Goal: Information Seeking & Learning: Compare options

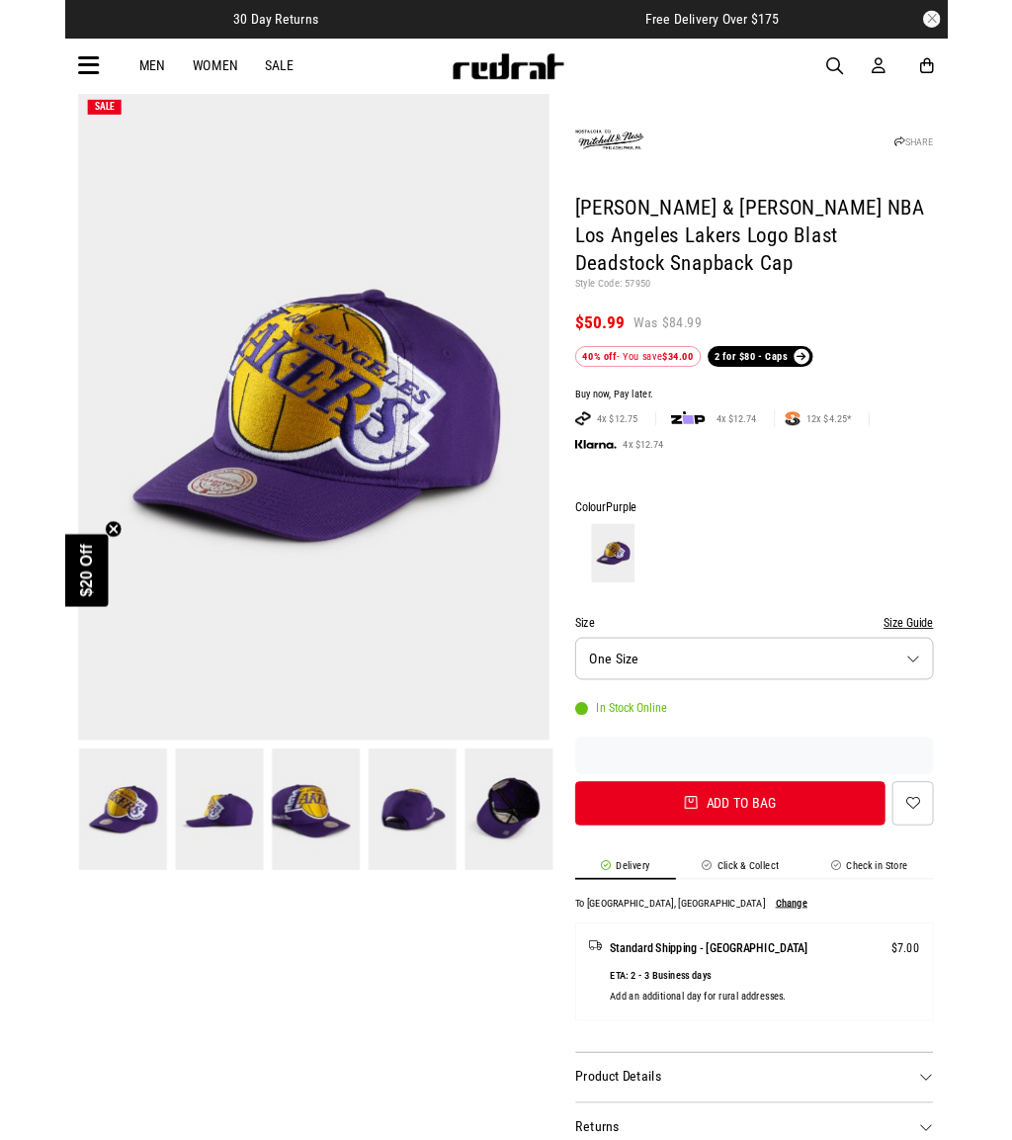
scroll to position [12, 0]
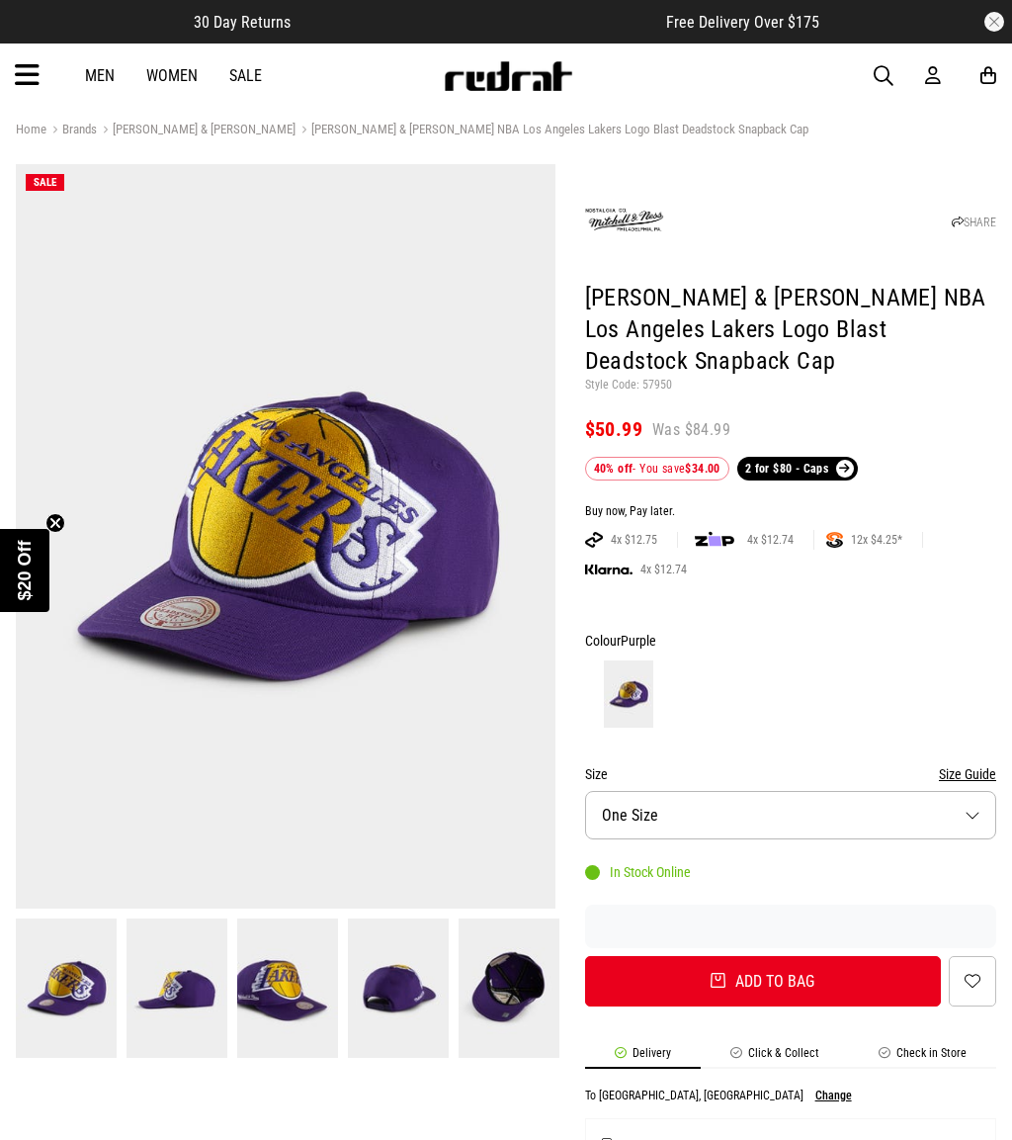
click at [176, 991] on img at bounding box center [177, 987] width 101 height 139
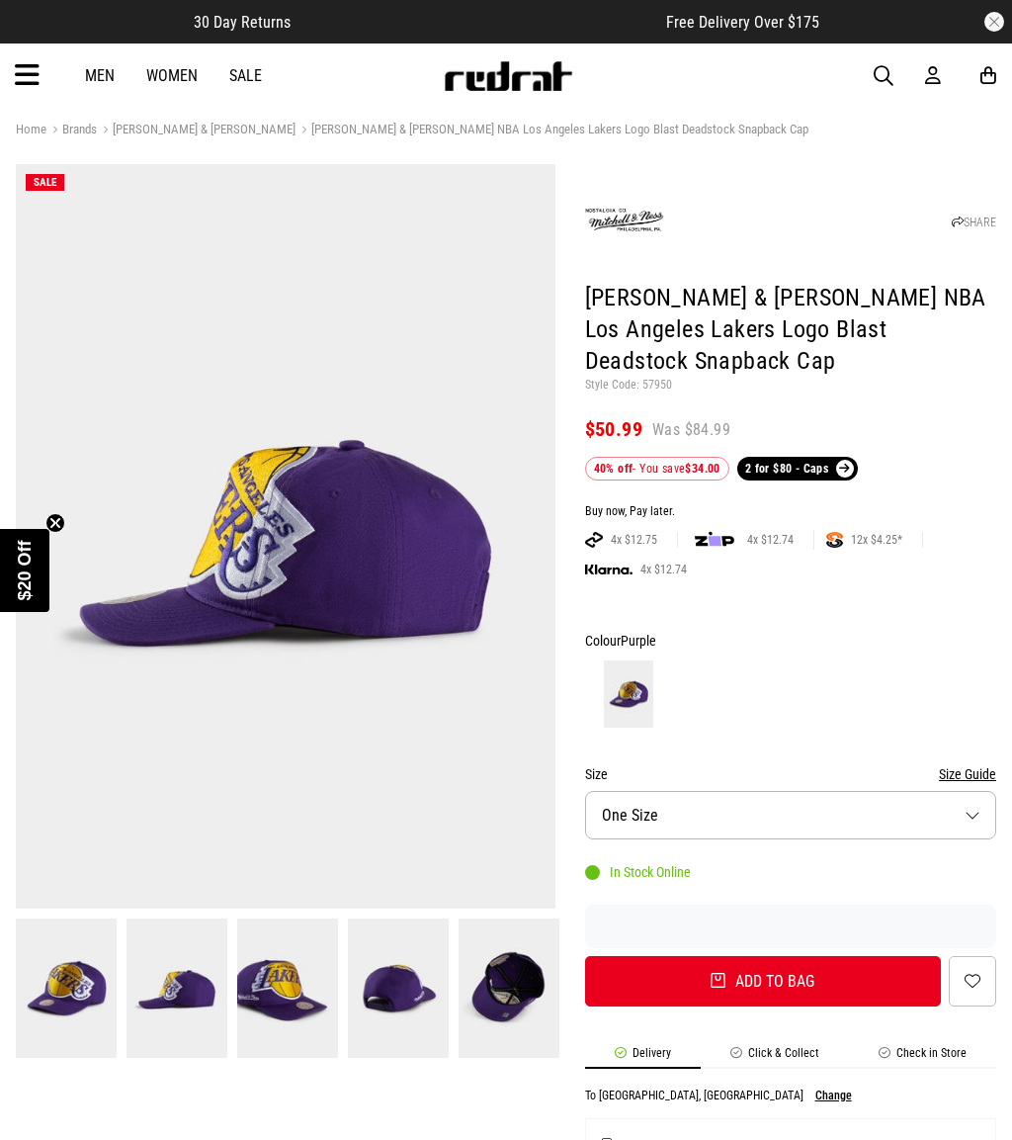
click at [281, 1002] on img at bounding box center [287, 987] width 101 height 139
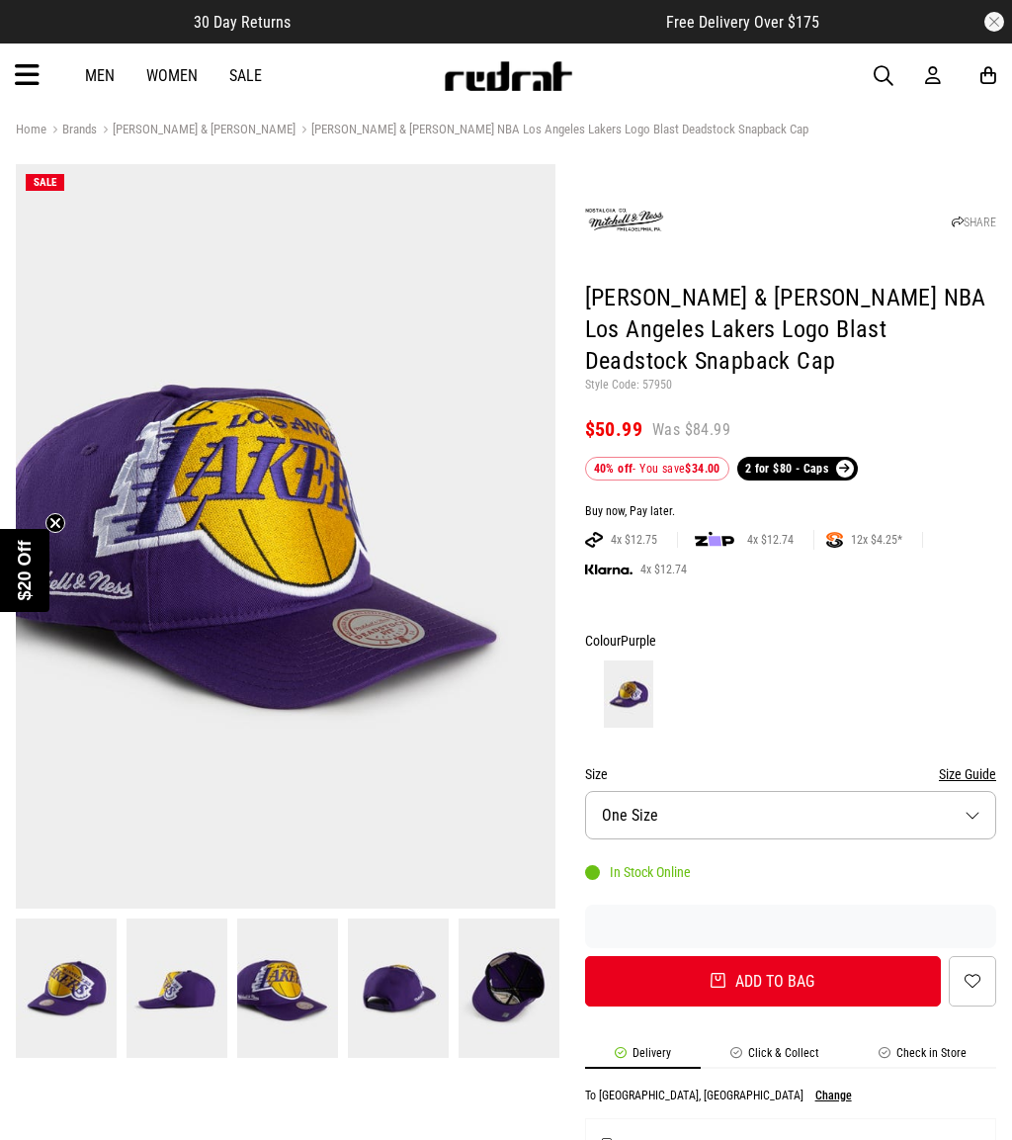
scroll to position [5, 0]
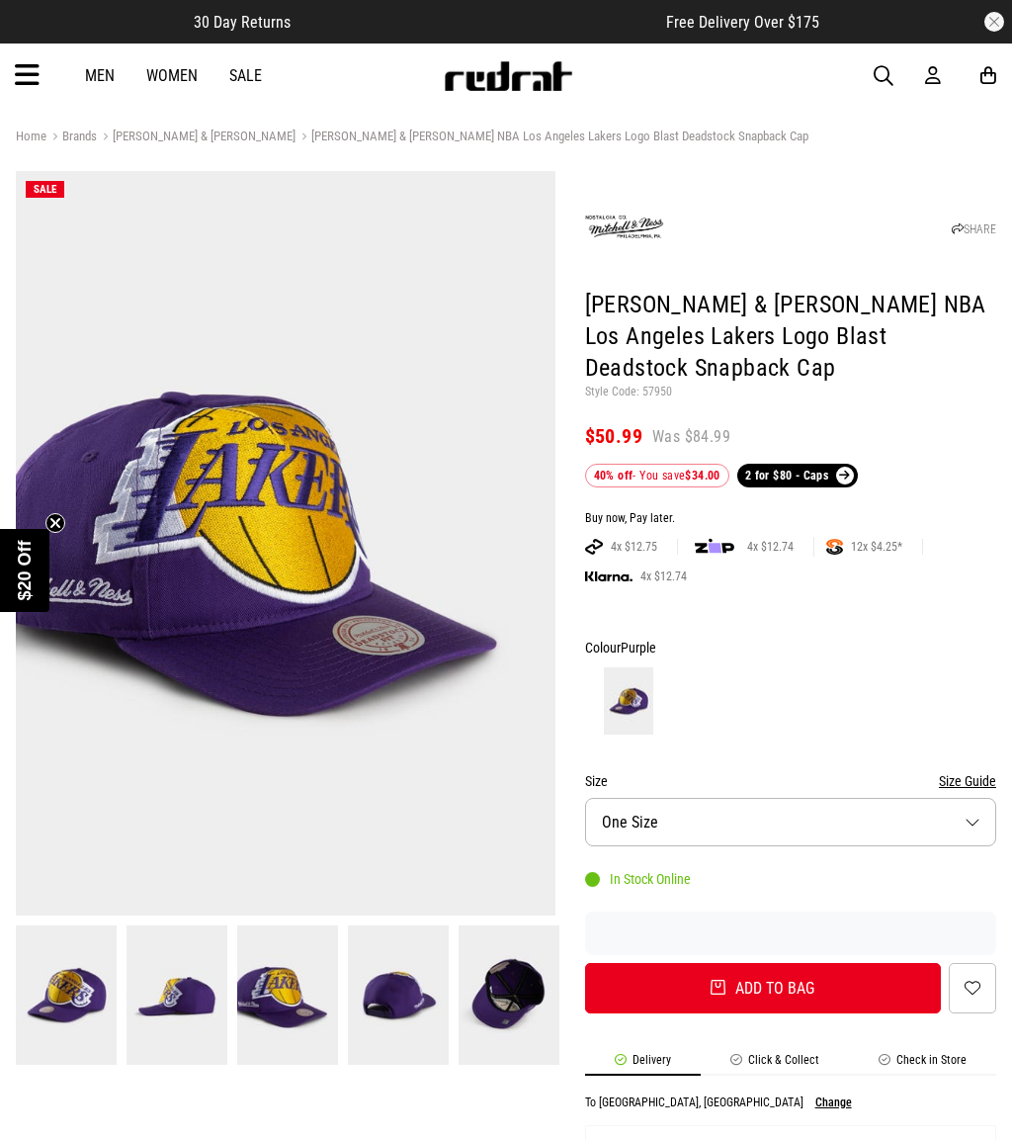
click at [380, 1034] on img at bounding box center [398, 994] width 101 height 139
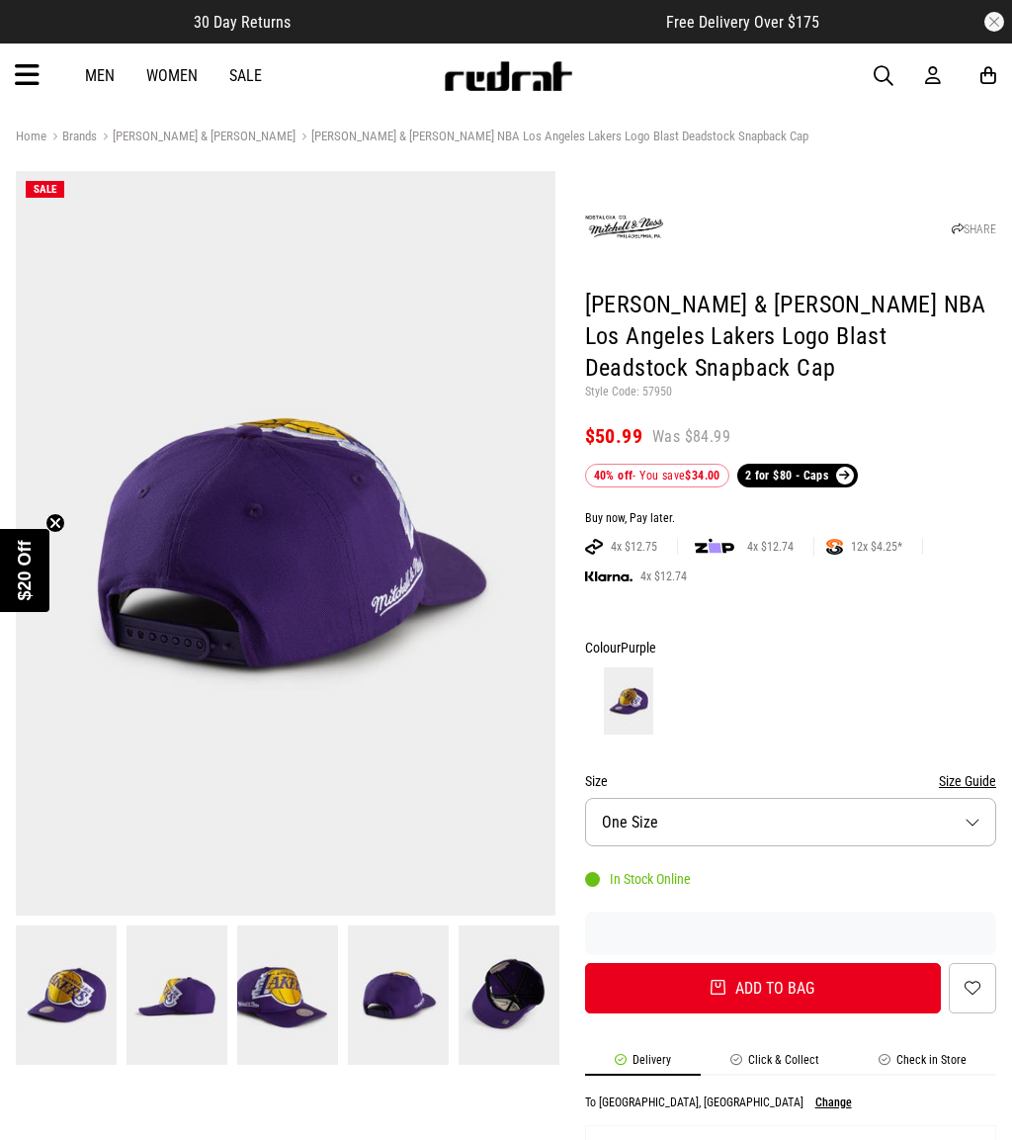
click at [526, 1016] on img at bounding box center [509, 994] width 101 height 139
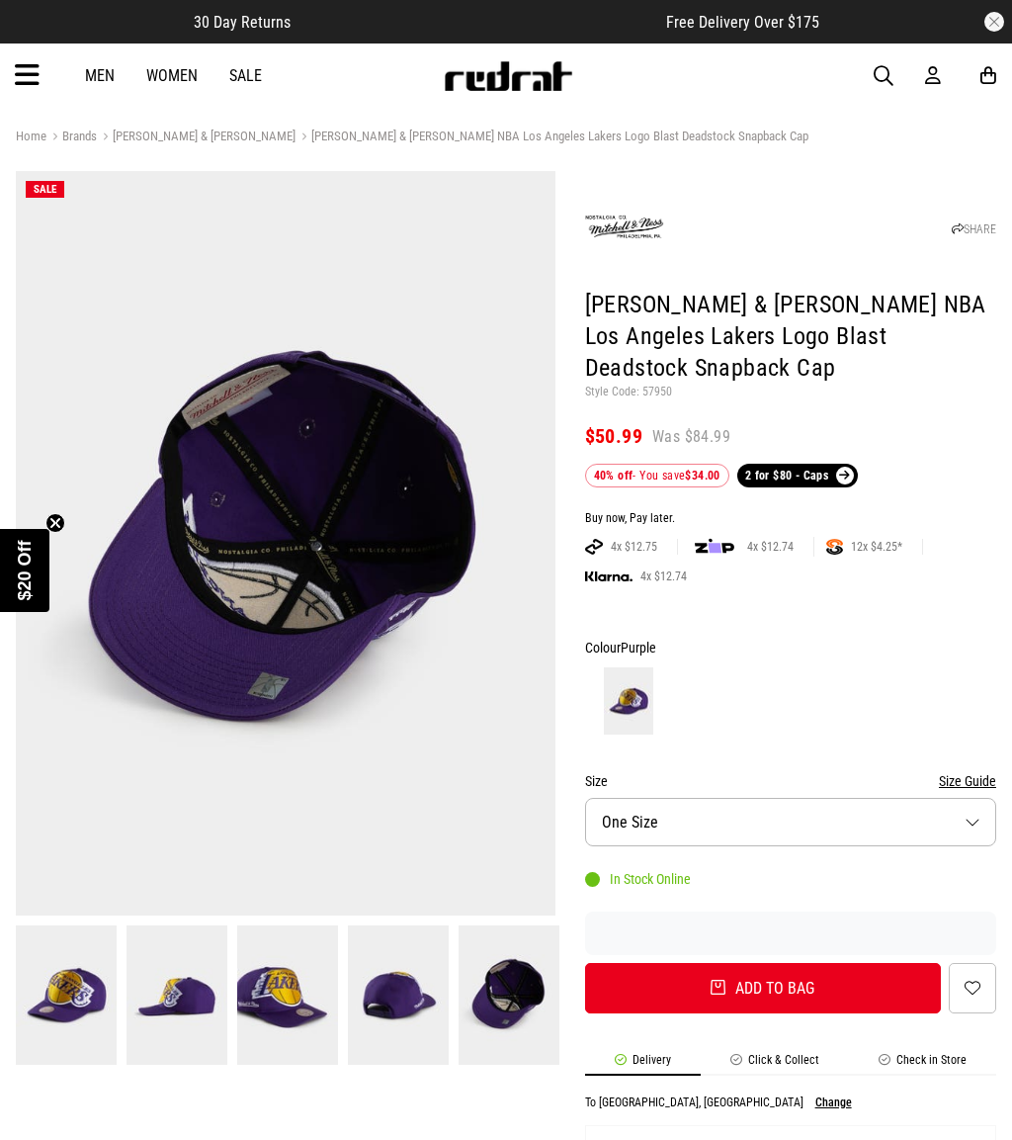
click at [88, 1002] on img at bounding box center [66, 994] width 101 height 139
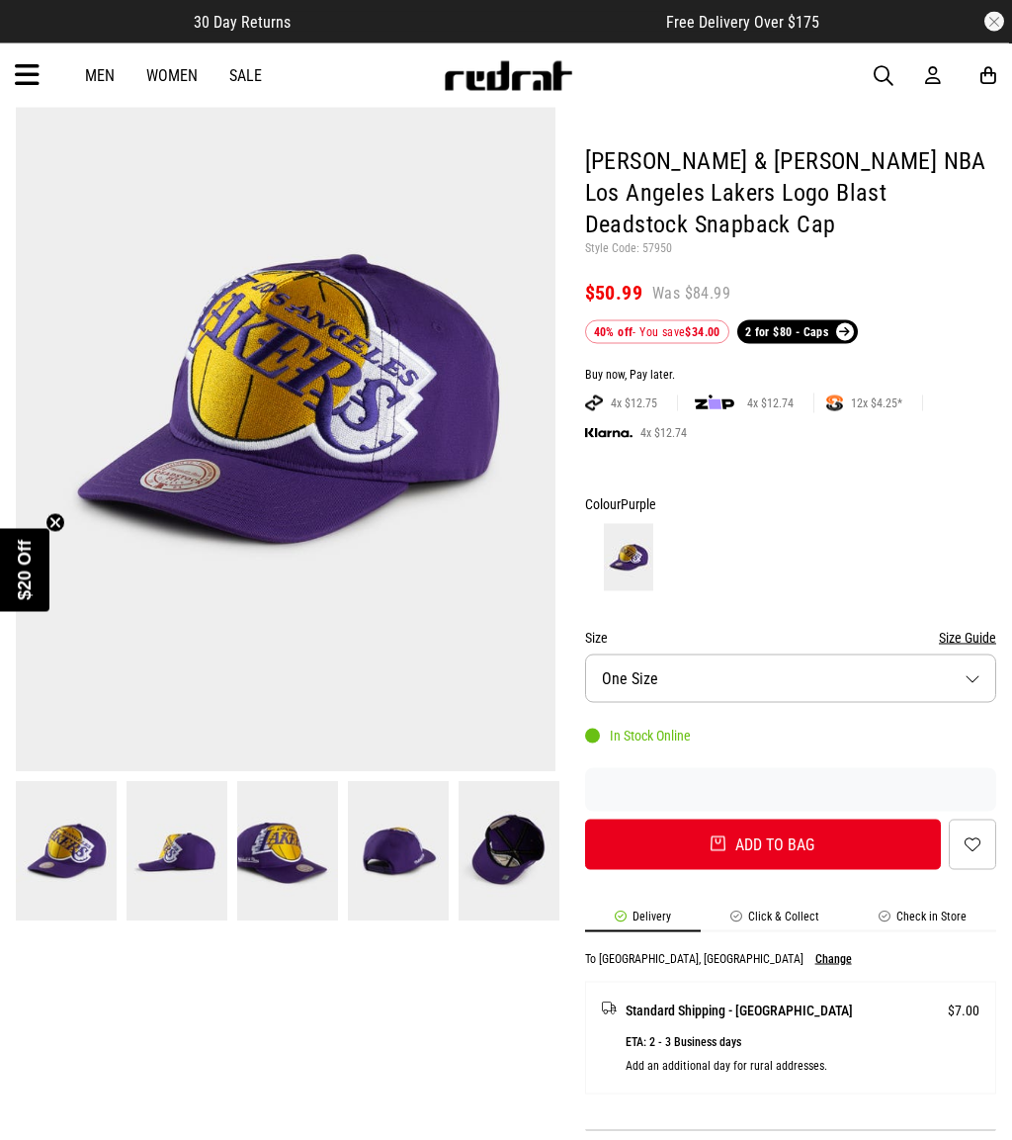
scroll to position [0, 0]
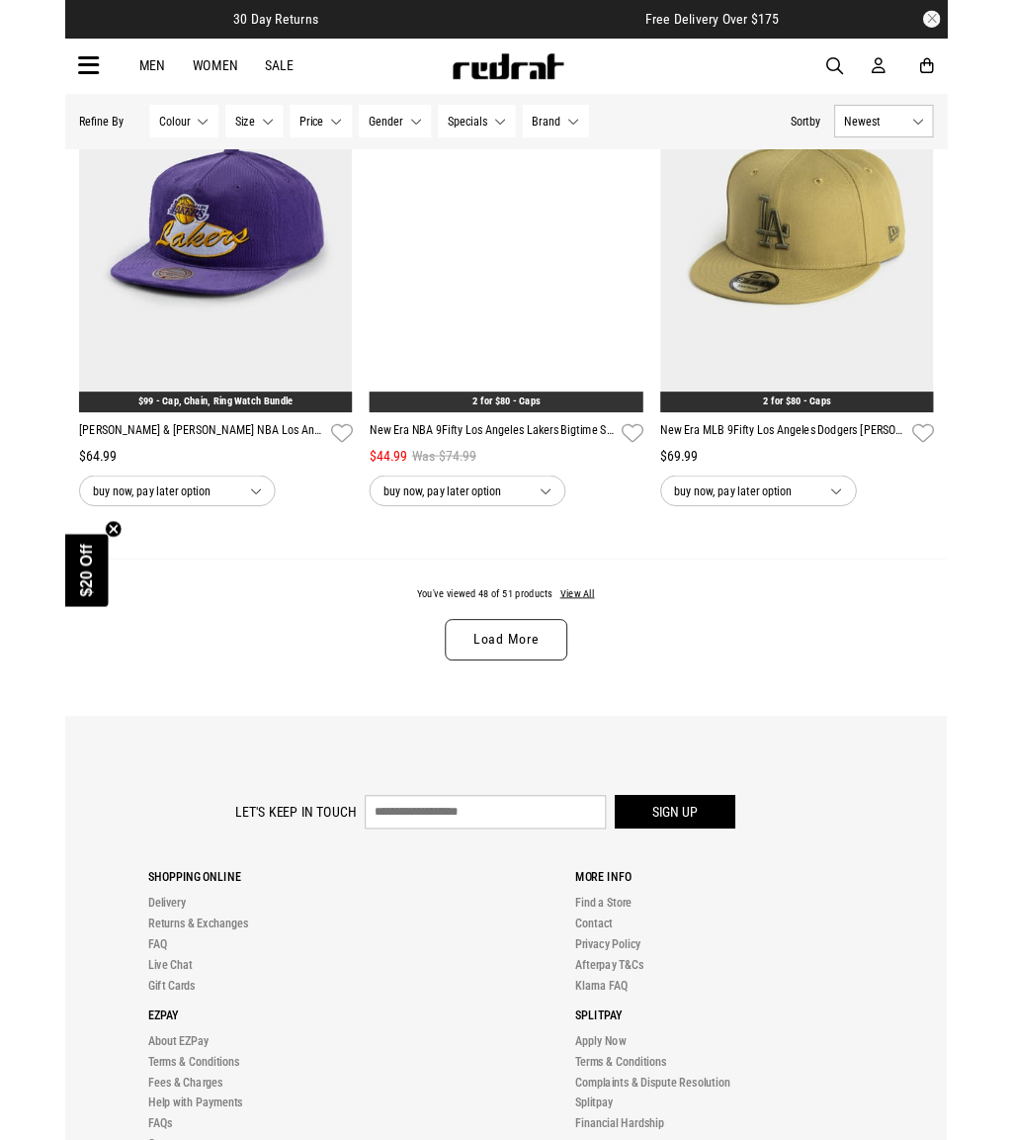
scroll to position [4472, 0]
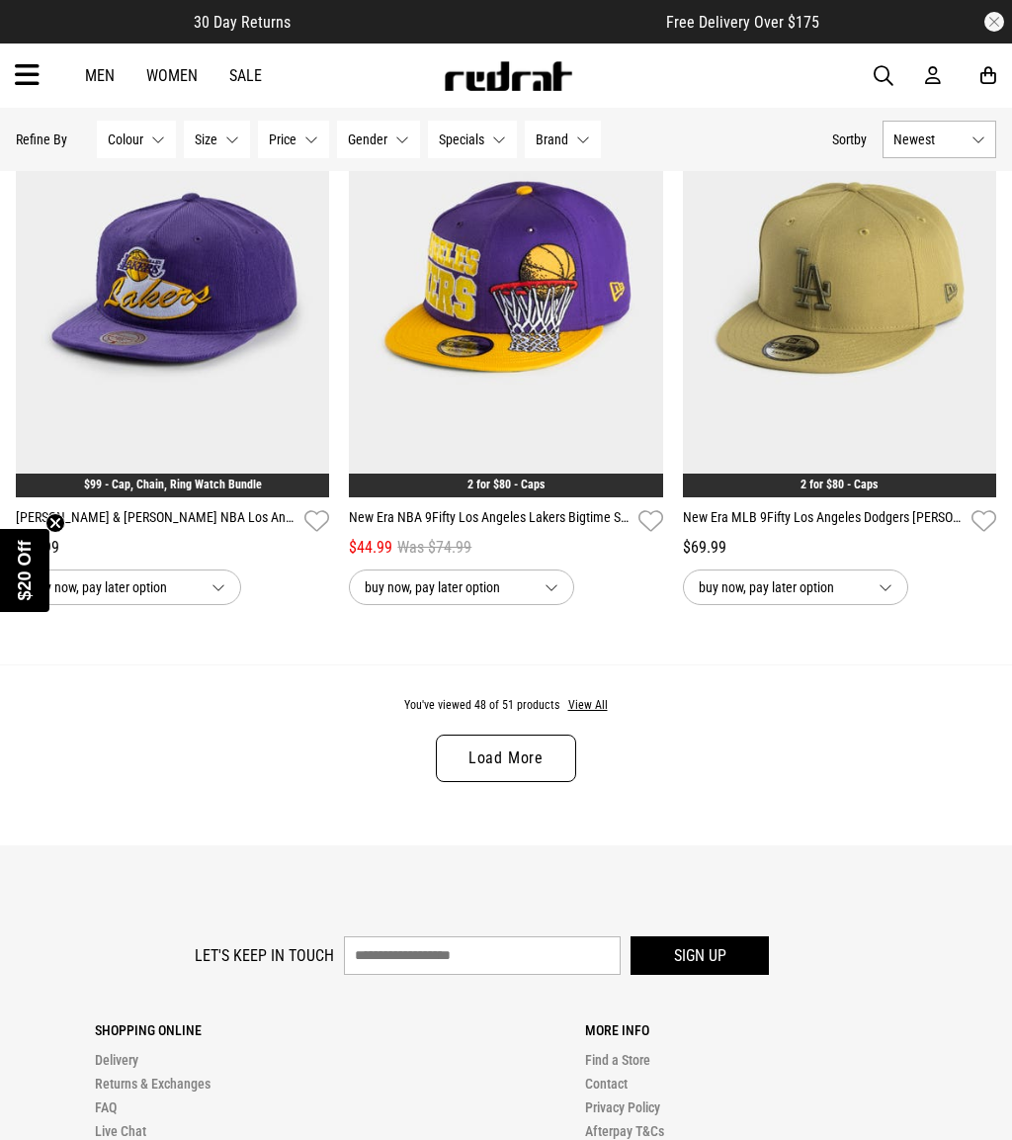
click at [528, 755] on link "Load More" at bounding box center [506, 757] width 140 height 47
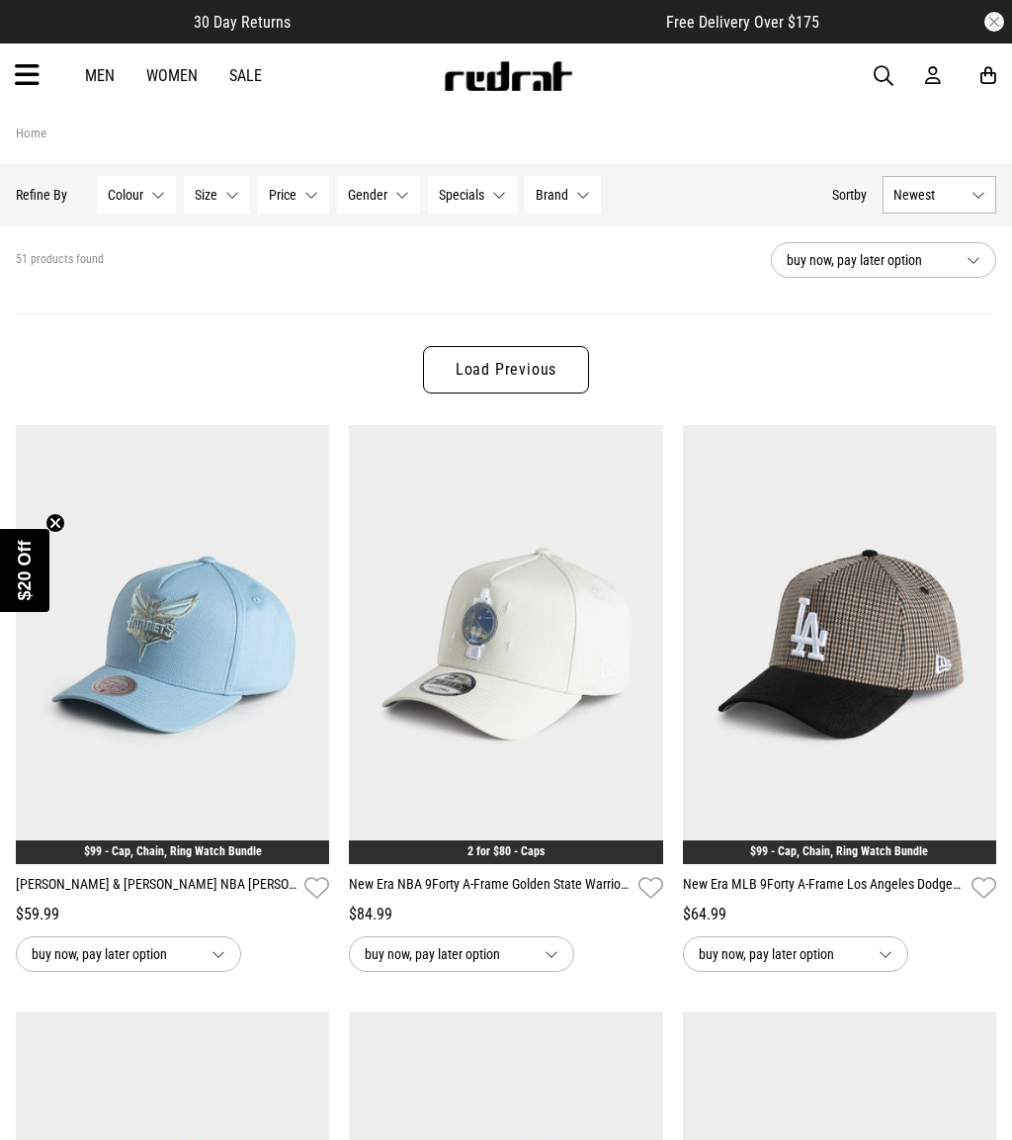
click at [557, 380] on link "Load Previous" at bounding box center [506, 369] width 166 height 47
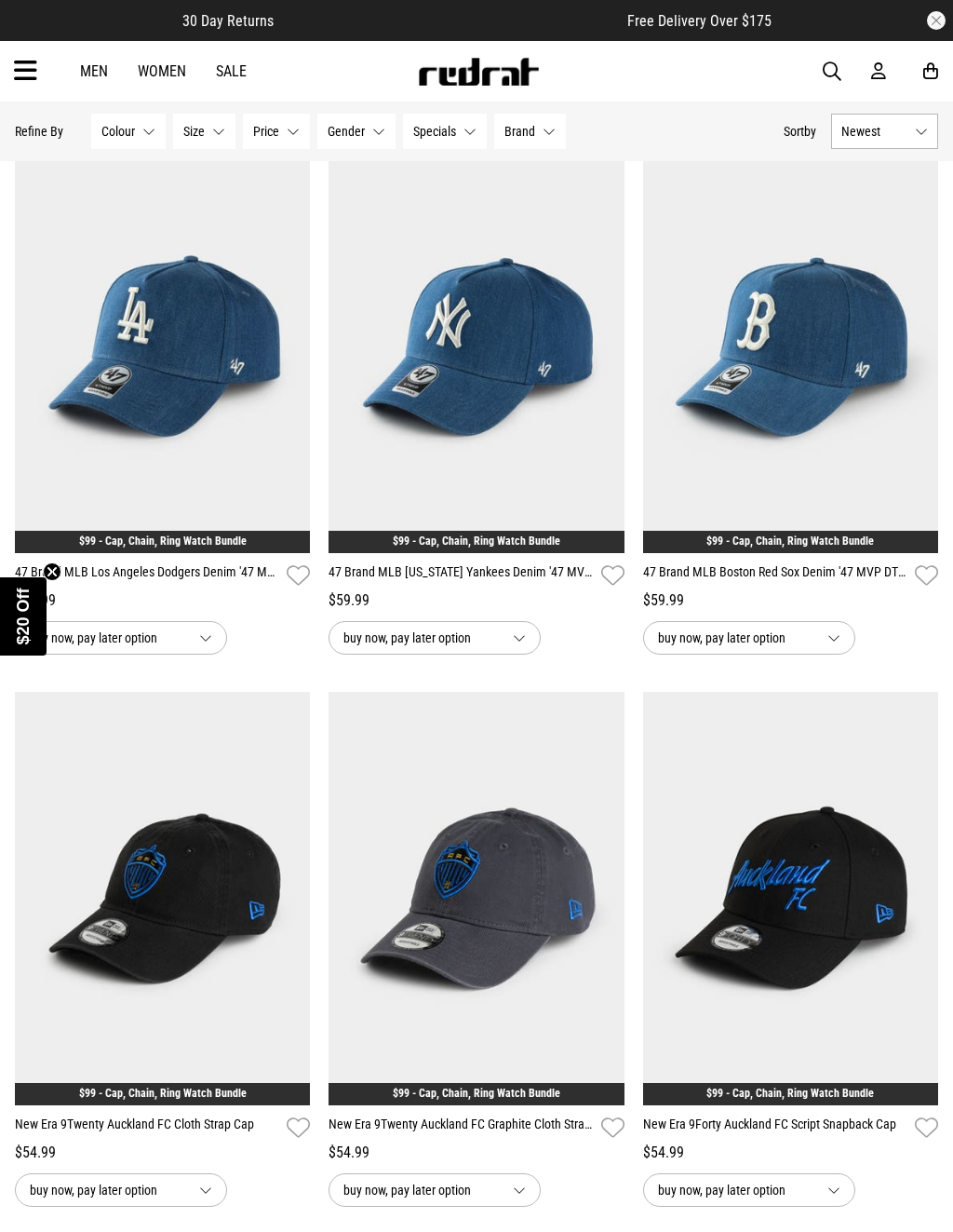
scroll to position [1262, 0]
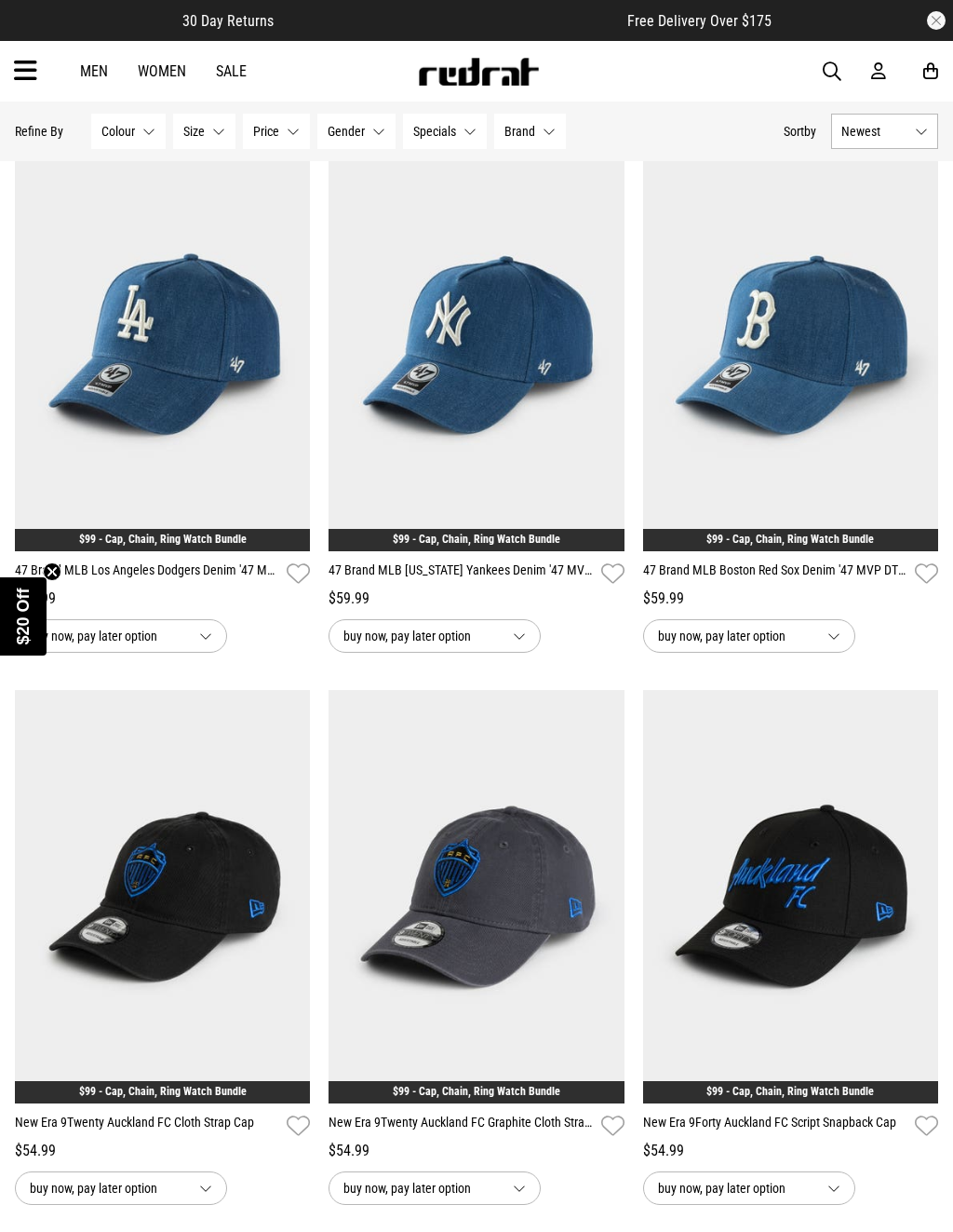
click at [137, 363] on img at bounding box center [162, 344] width 295 height 413
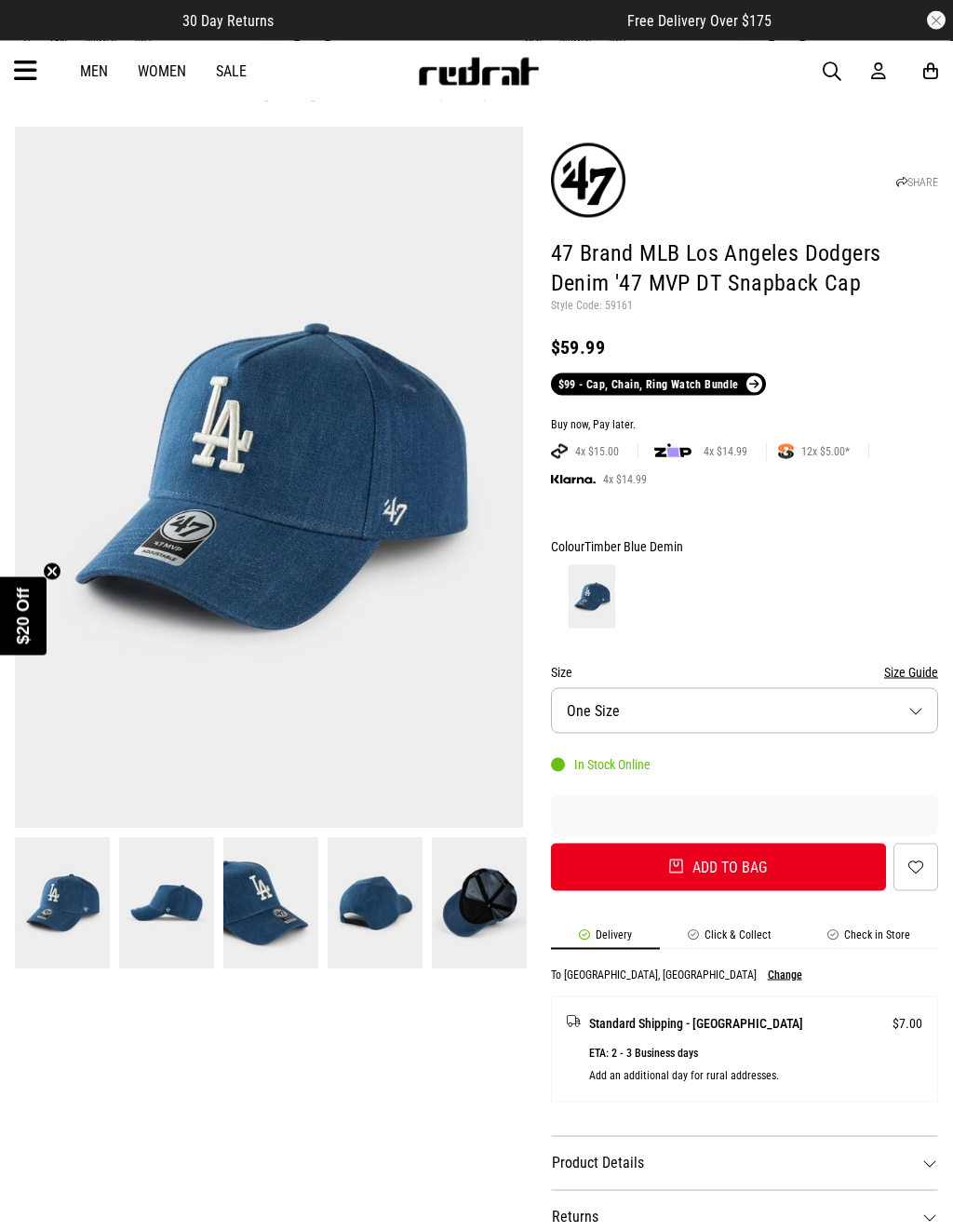
scroll to position [40, 0]
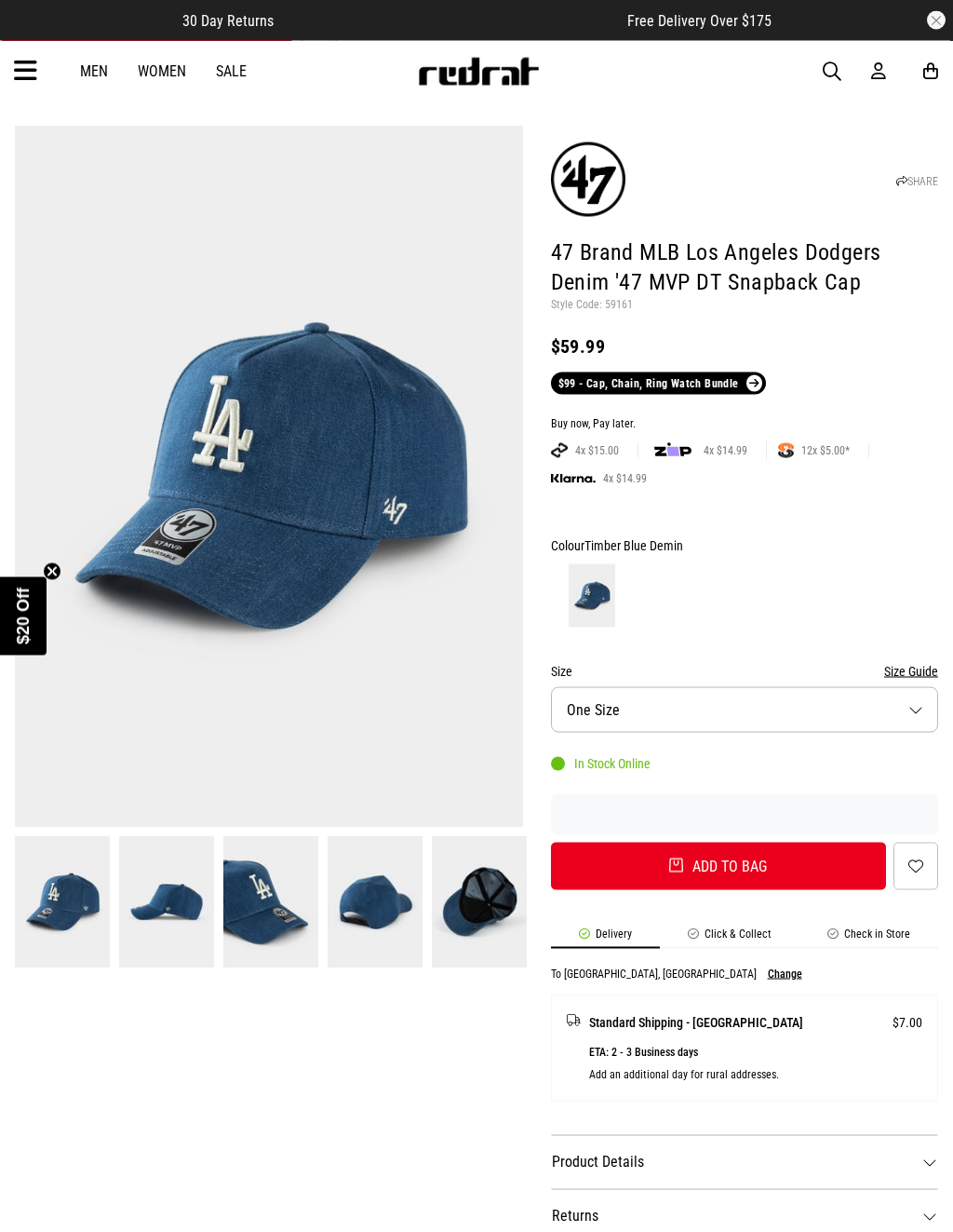
click at [161, 904] on img at bounding box center [167, 902] width 95 height 131
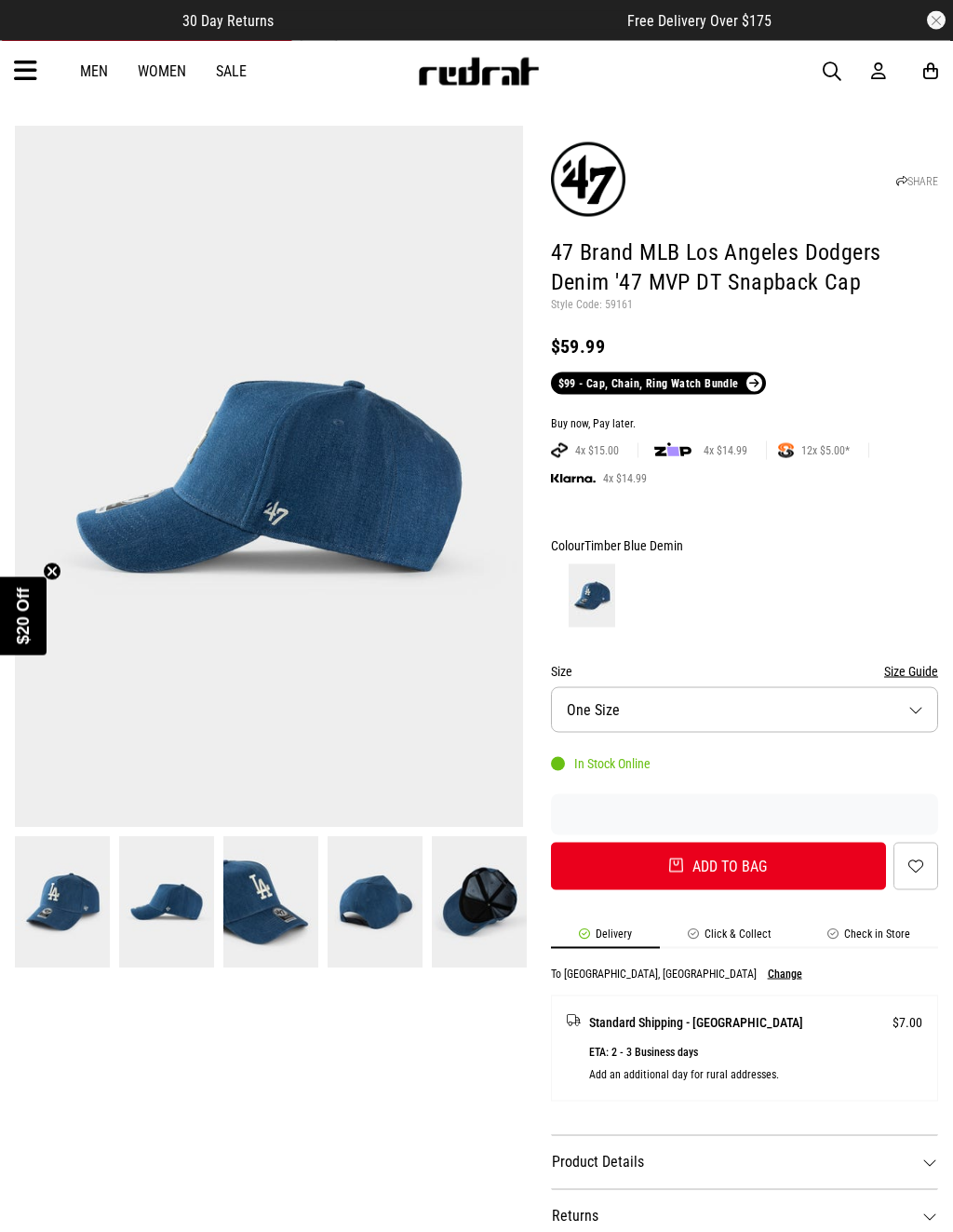
scroll to position [41, 0]
click at [269, 899] on img at bounding box center [270, 901] width 95 height 131
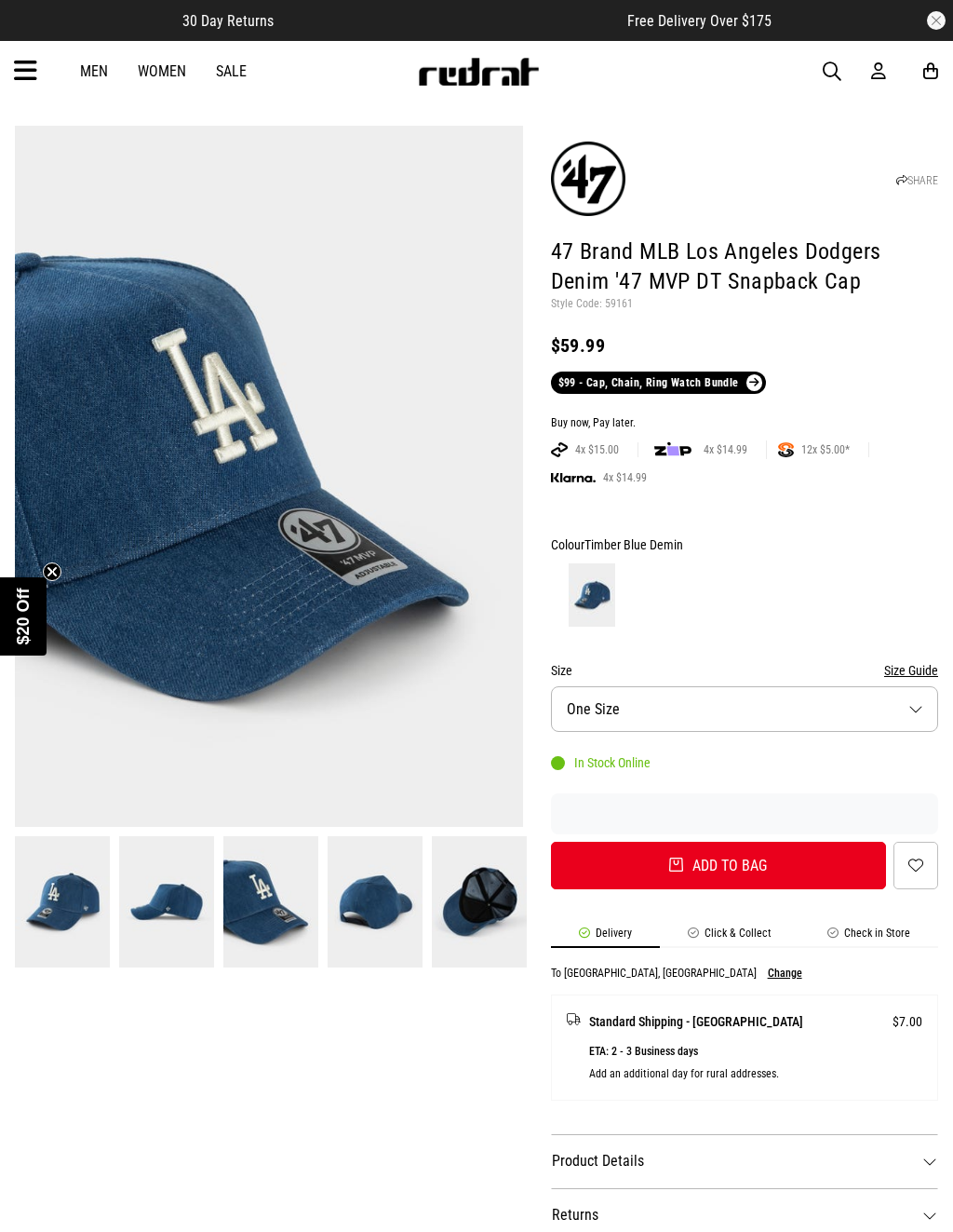
click at [375, 907] on img at bounding box center [375, 901] width 95 height 131
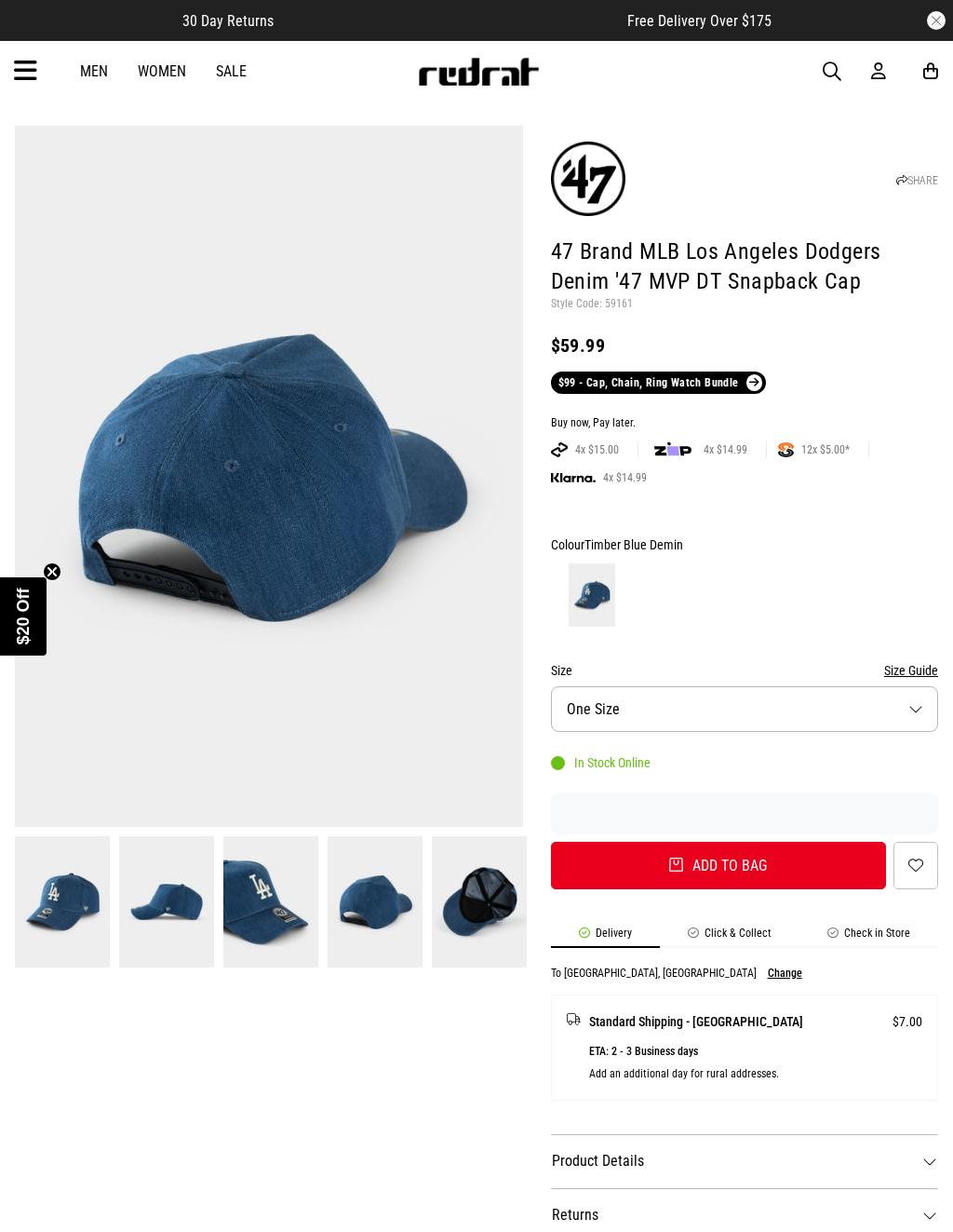
click at [467, 918] on img at bounding box center [479, 901] width 95 height 131
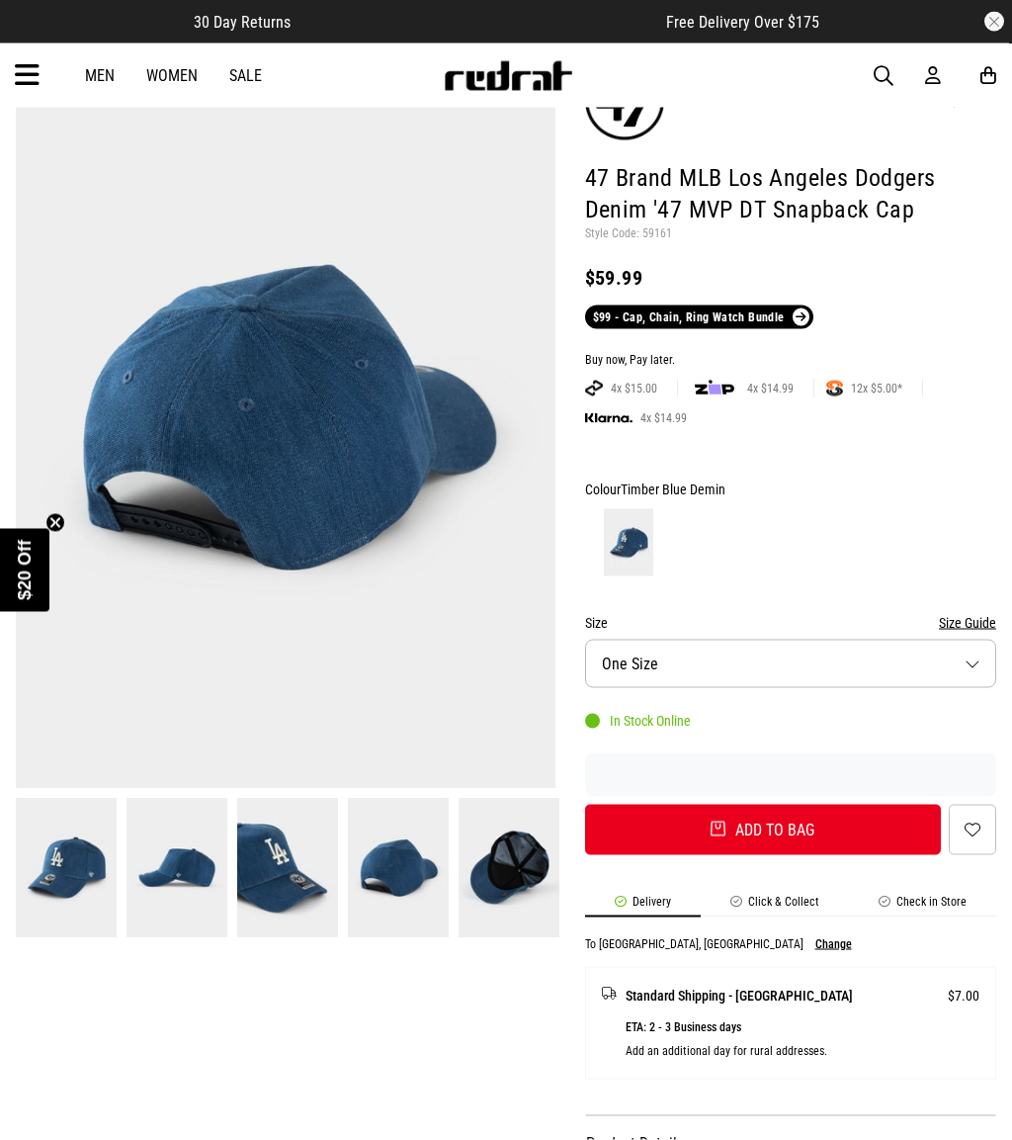
scroll to position [0, 0]
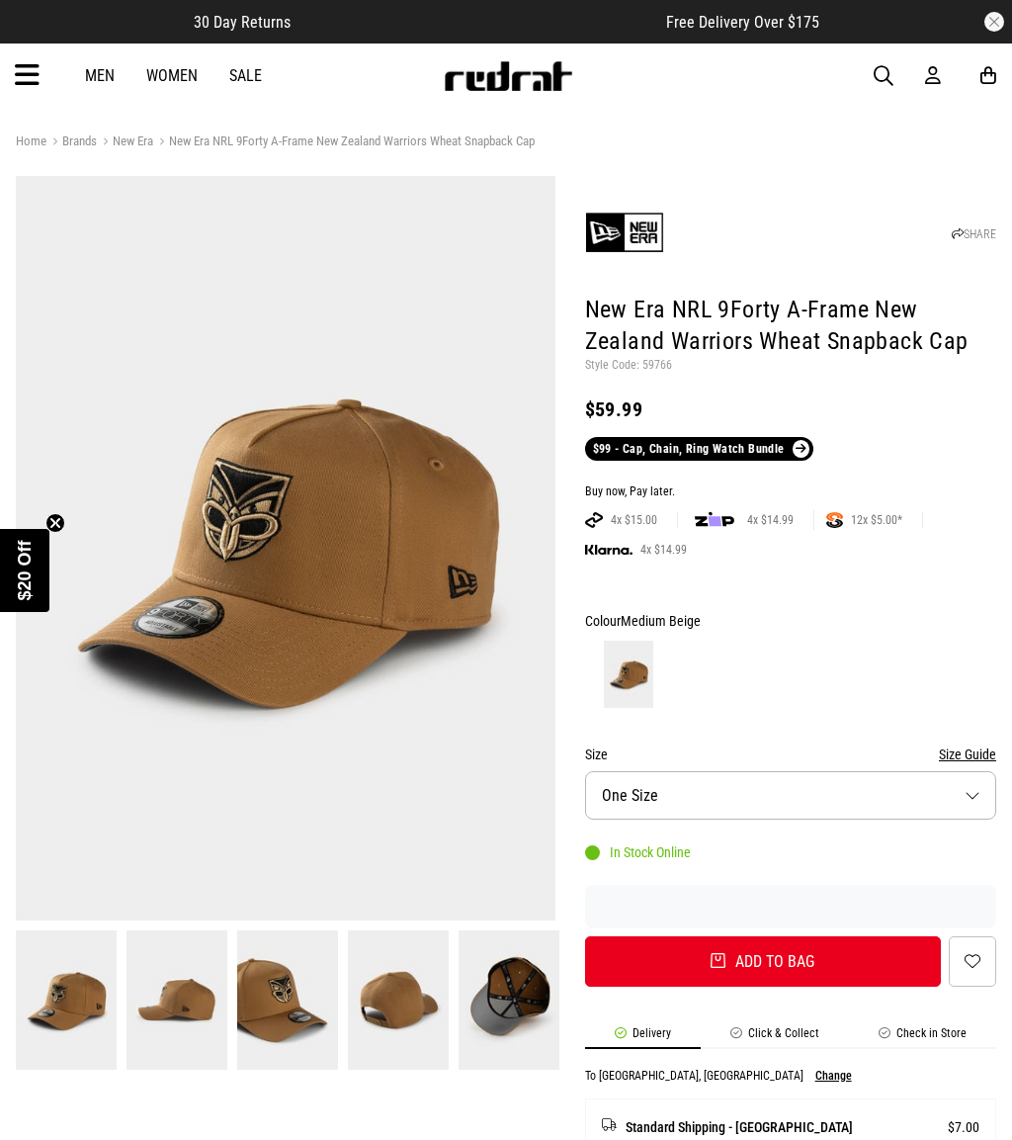
click at [163, 993] on img at bounding box center [177, 999] width 101 height 139
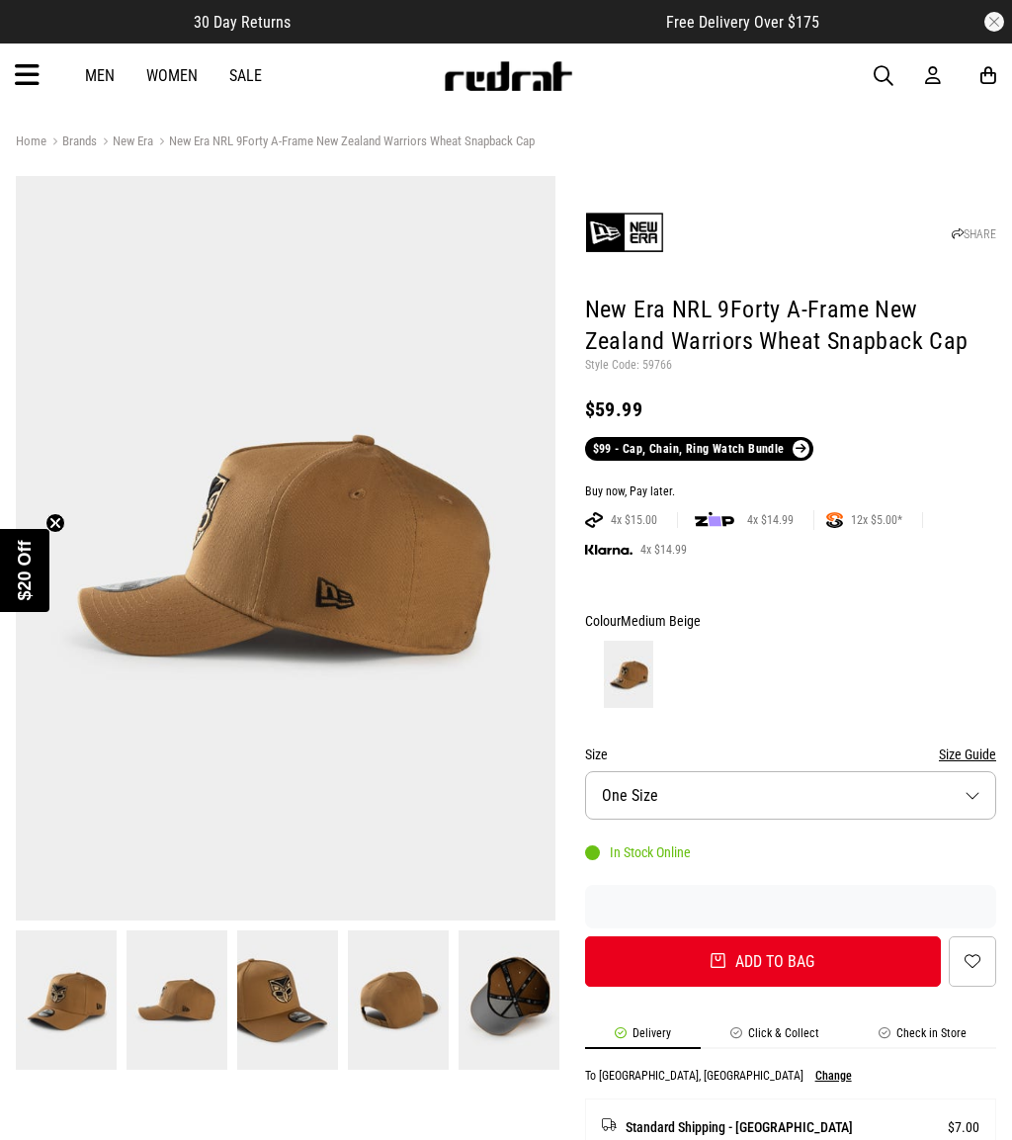
click at [262, 992] on img at bounding box center [287, 999] width 101 height 139
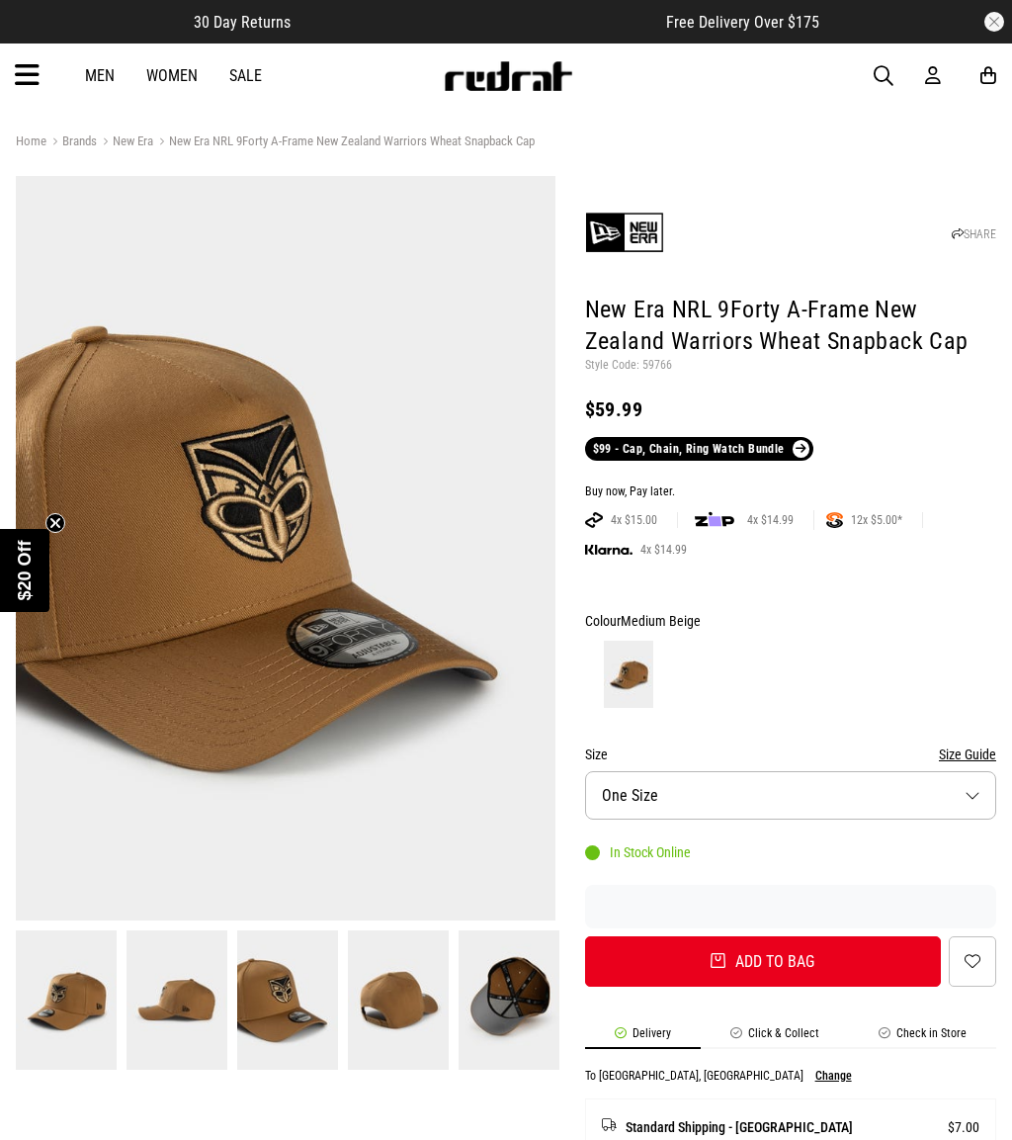
click at [440, 988] on img at bounding box center [398, 999] width 101 height 139
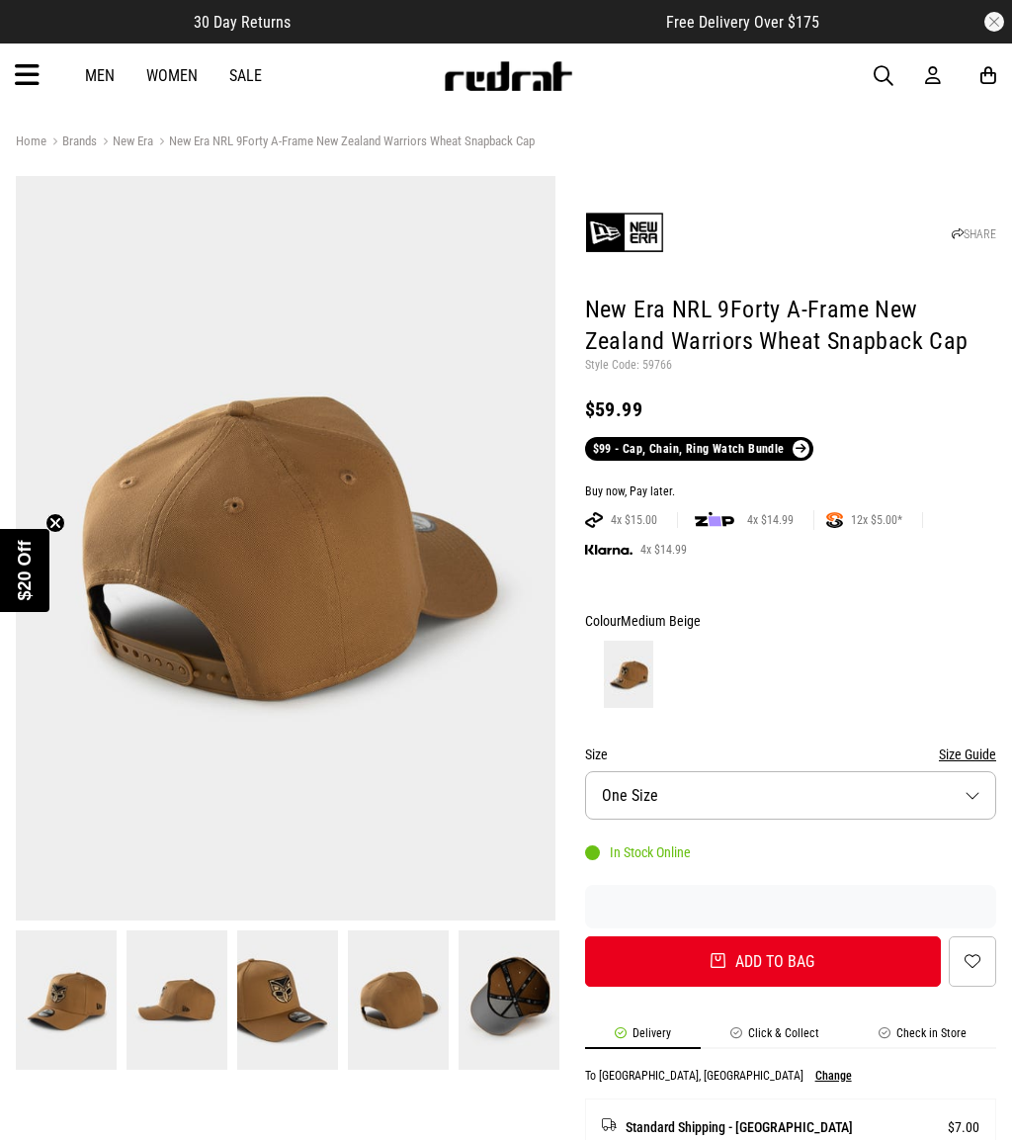
click at [530, 999] on img at bounding box center [509, 999] width 101 height 139
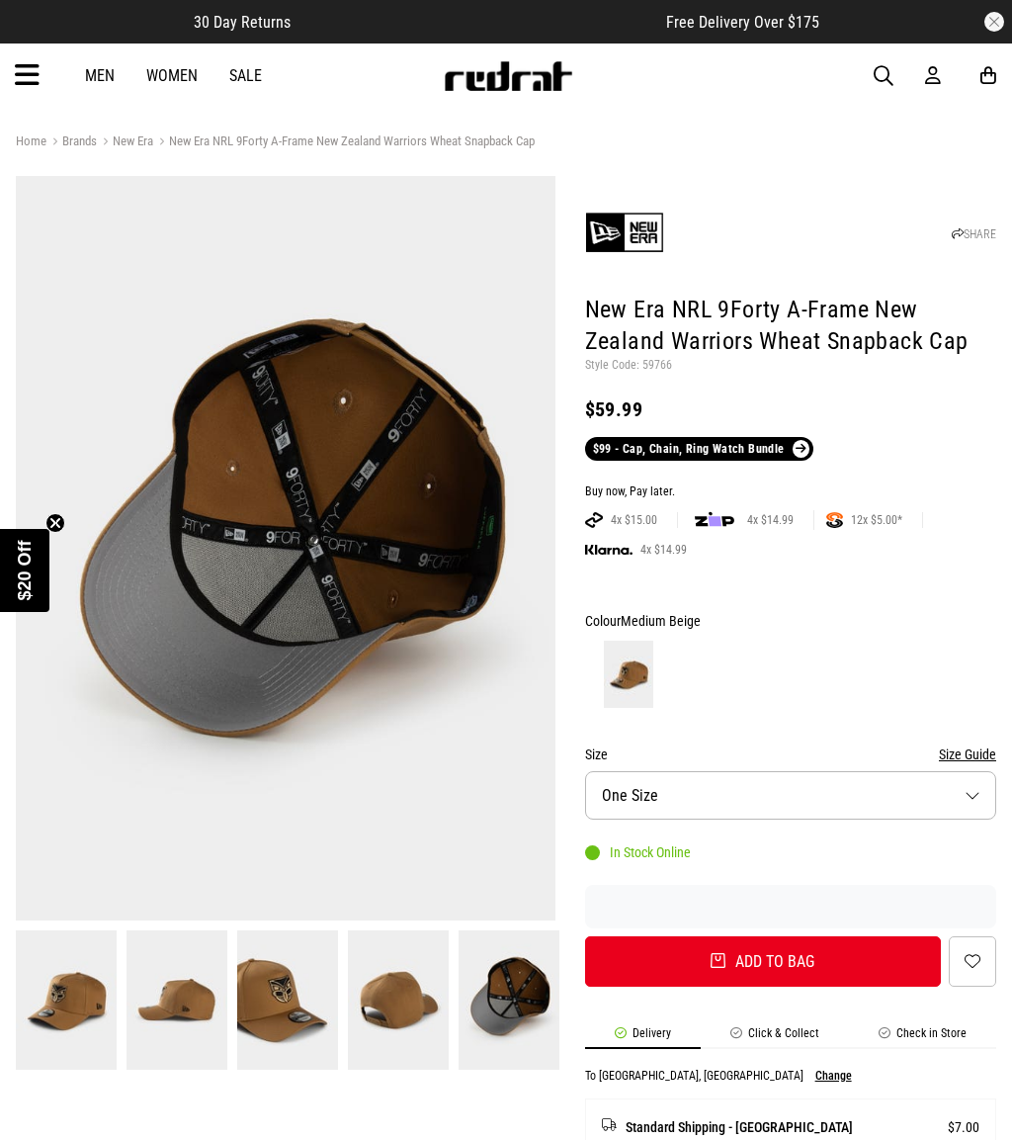
click at [410, 987] on img at bounding box center [398, 999] width 101 height 139
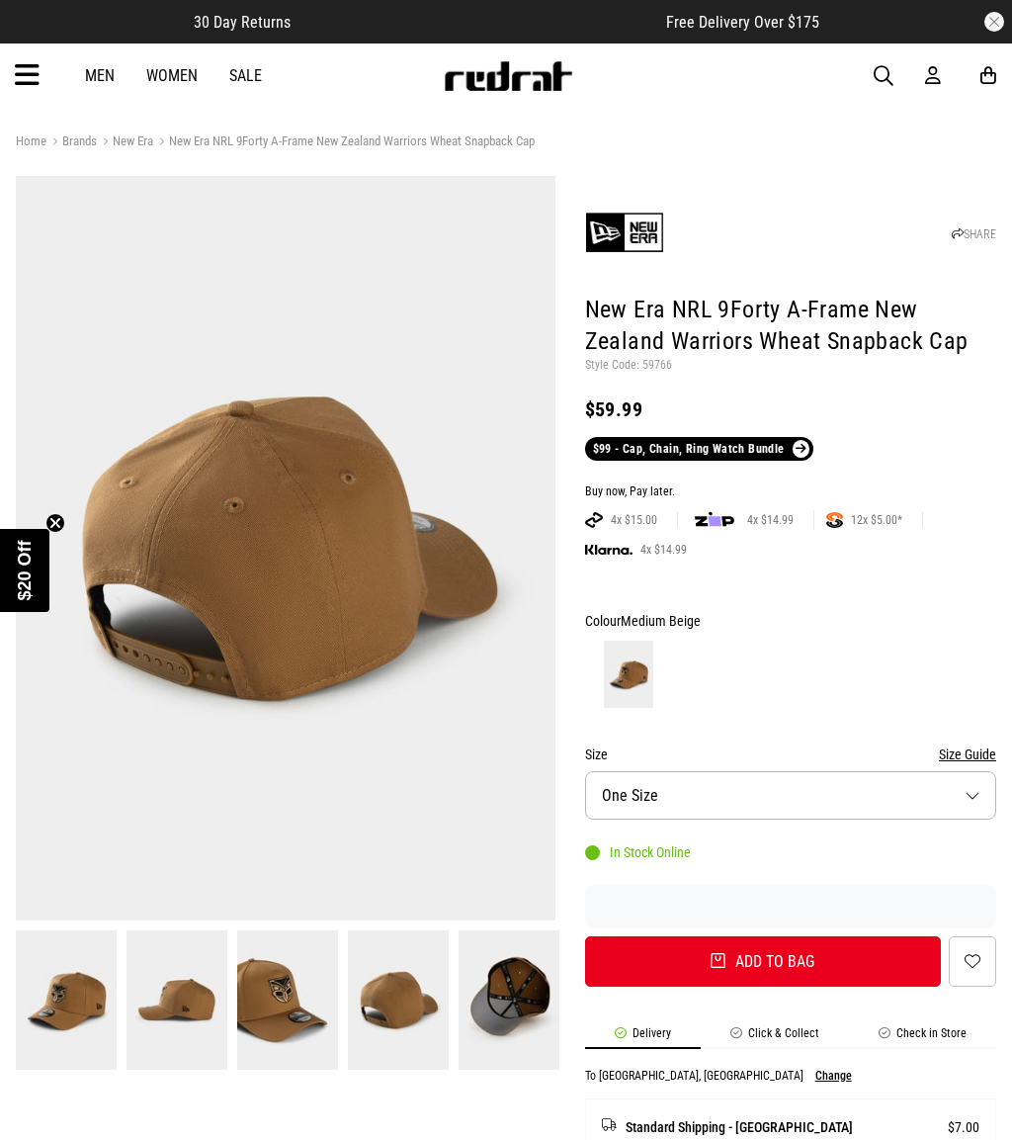
click at [304, 1012] on img at bounding box center [287, 999] width 101 height 139
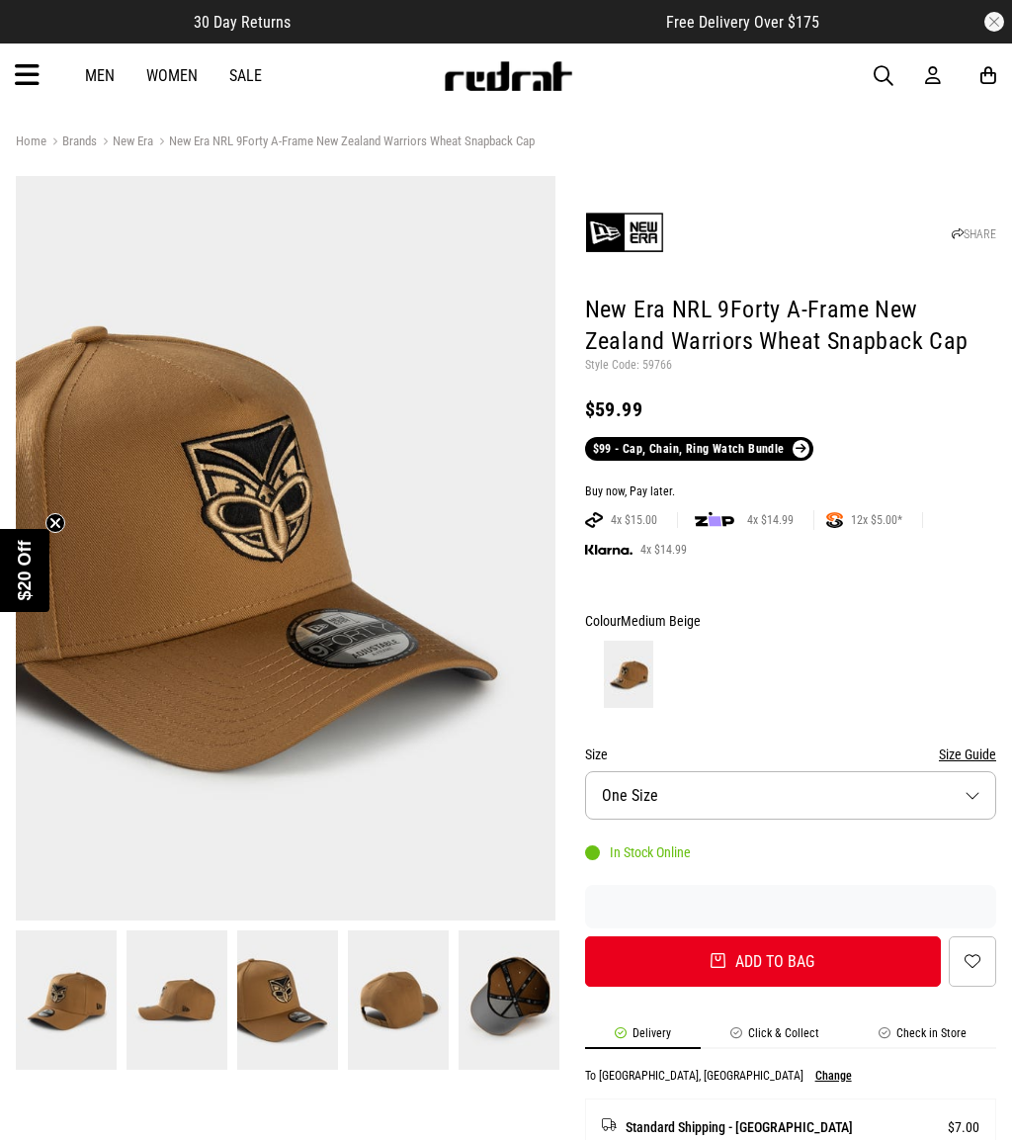
click at [216, 1002] on img at bounding box center [177, 999] width 101 height 139
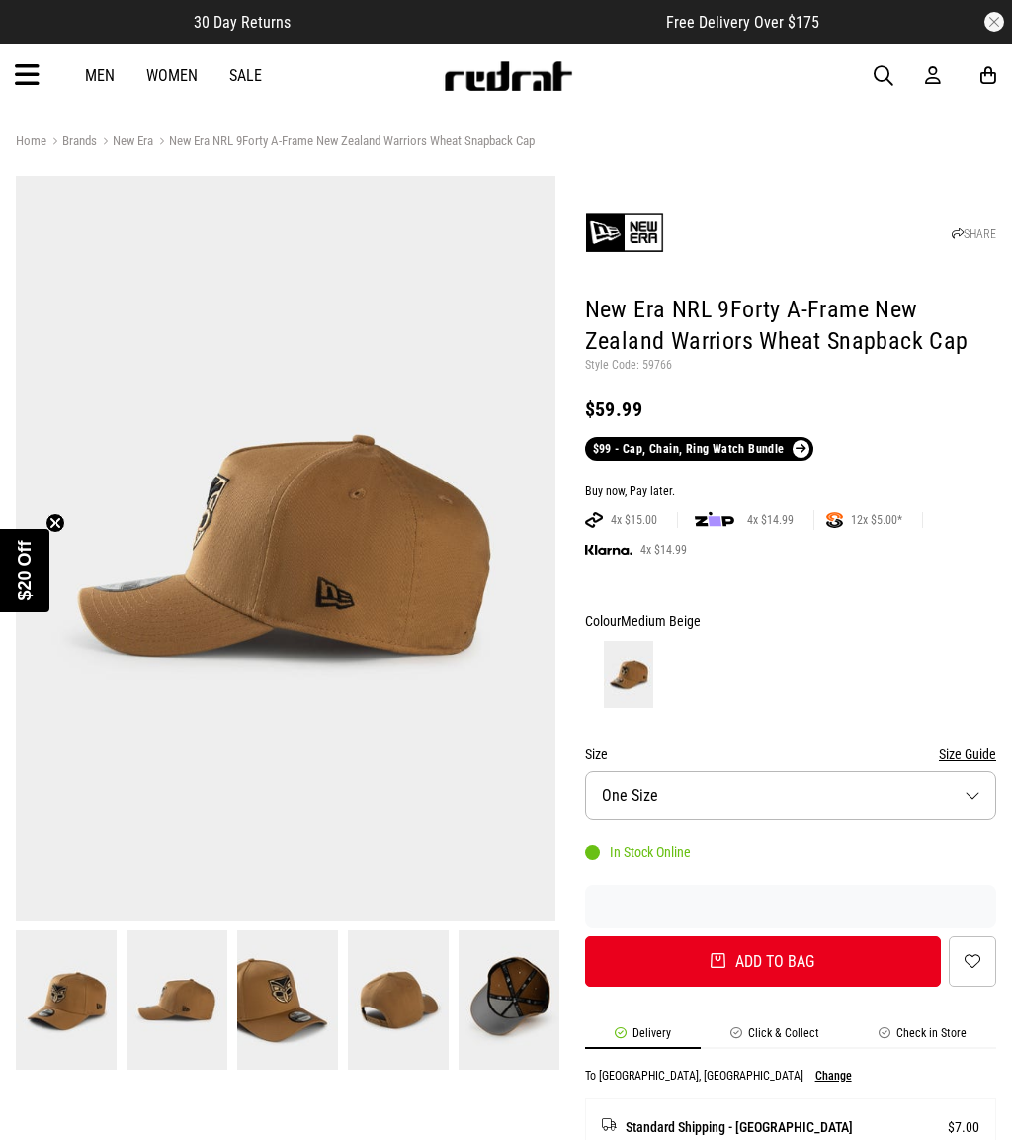
click at [67, 1000] on img at bounding box center [66, 999] width 101 height 139
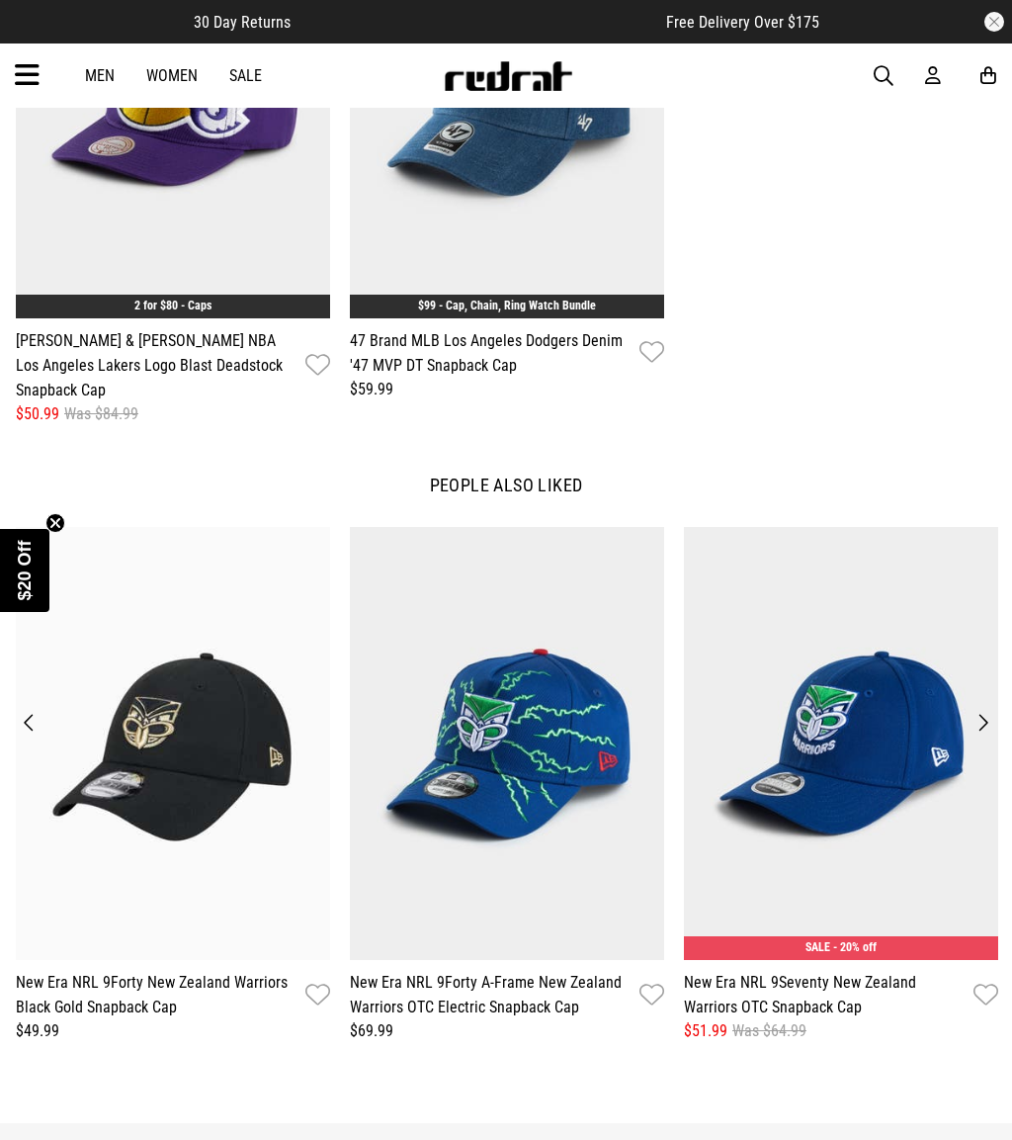
scroll to position [1944, 0]
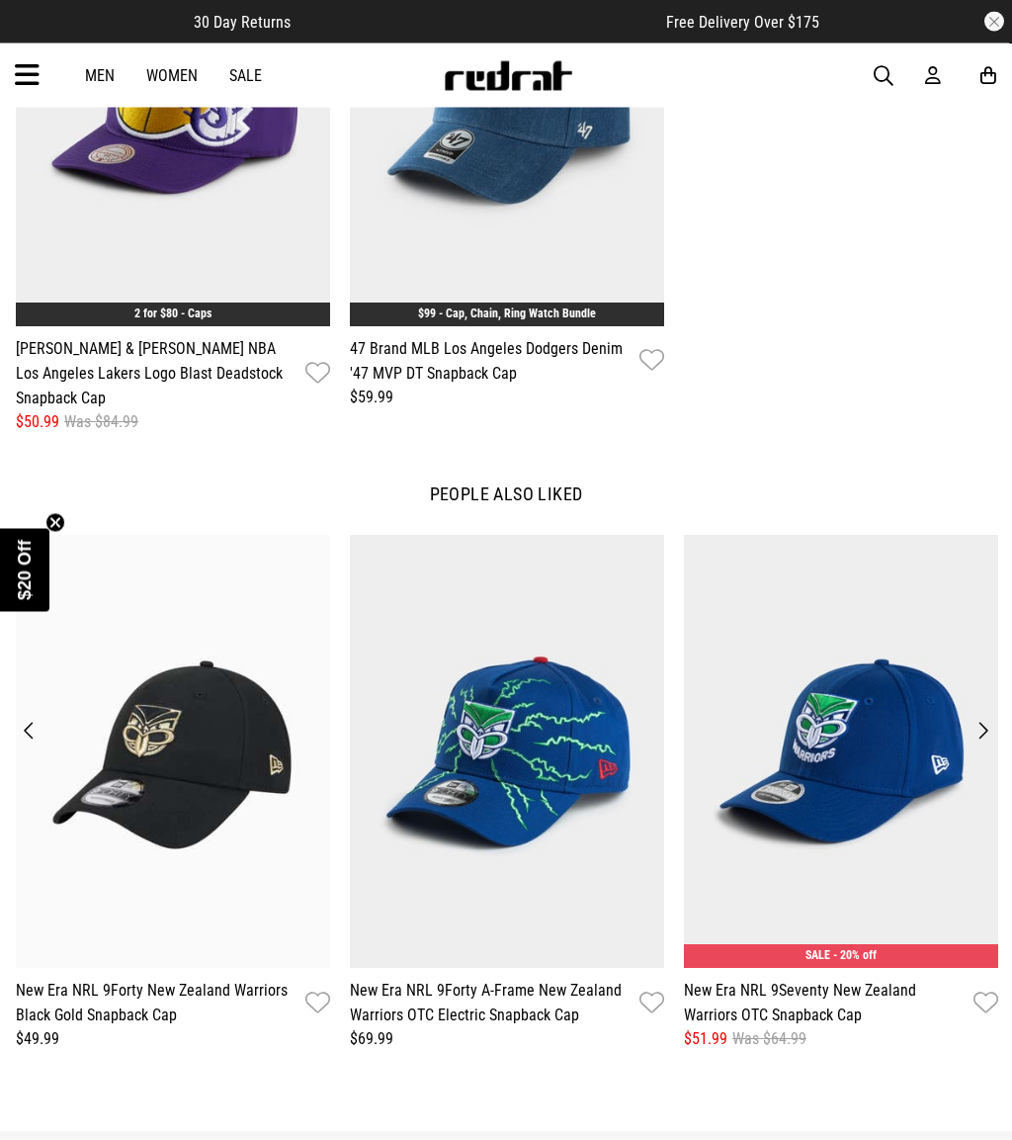
click at [984, 718] on button "Next" at bounding box center [983, 732] width 27 height 28
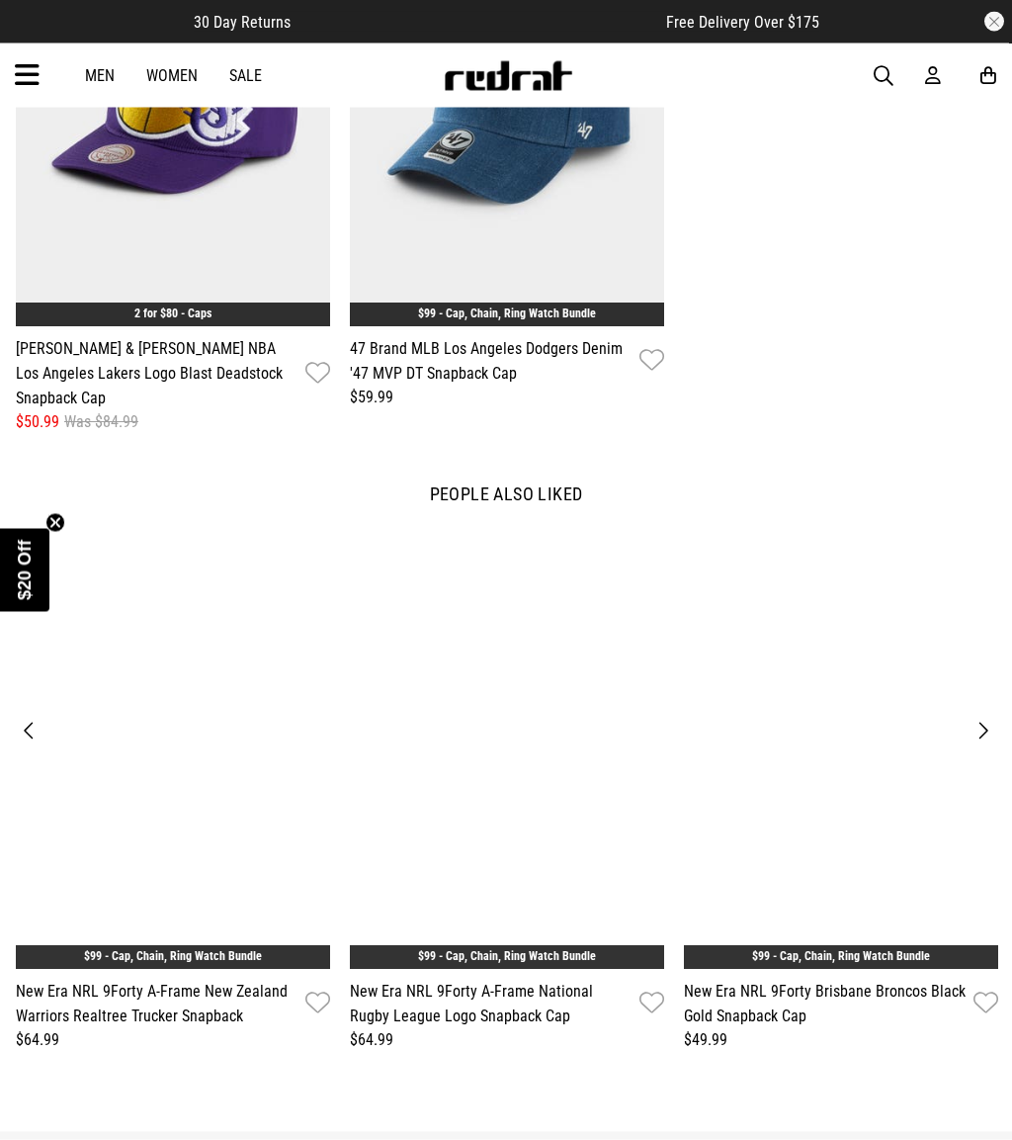
scroll to position [1945, 0]
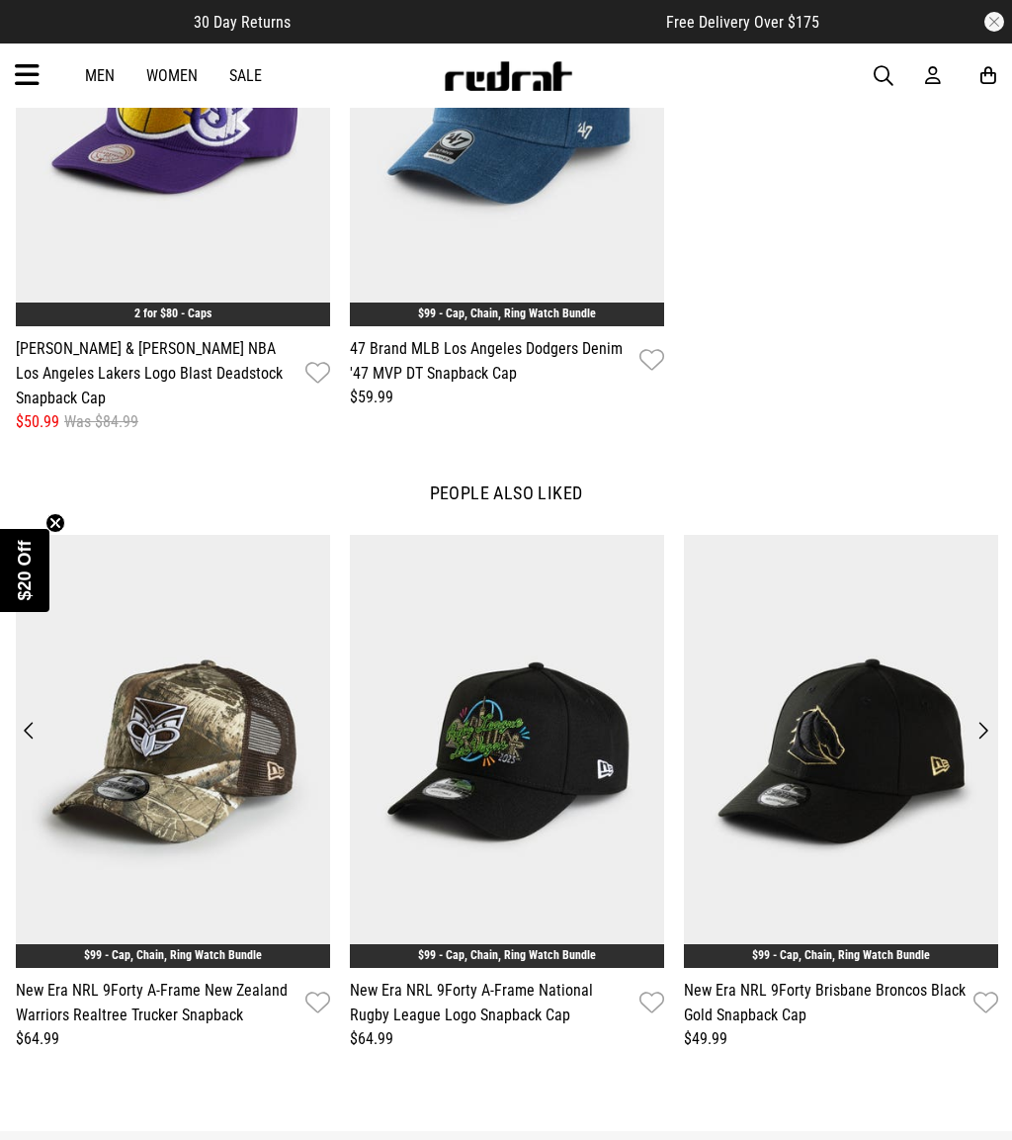
click at [991, 717] on button "Next" at bounding box center [983, 731] width 27 height 28
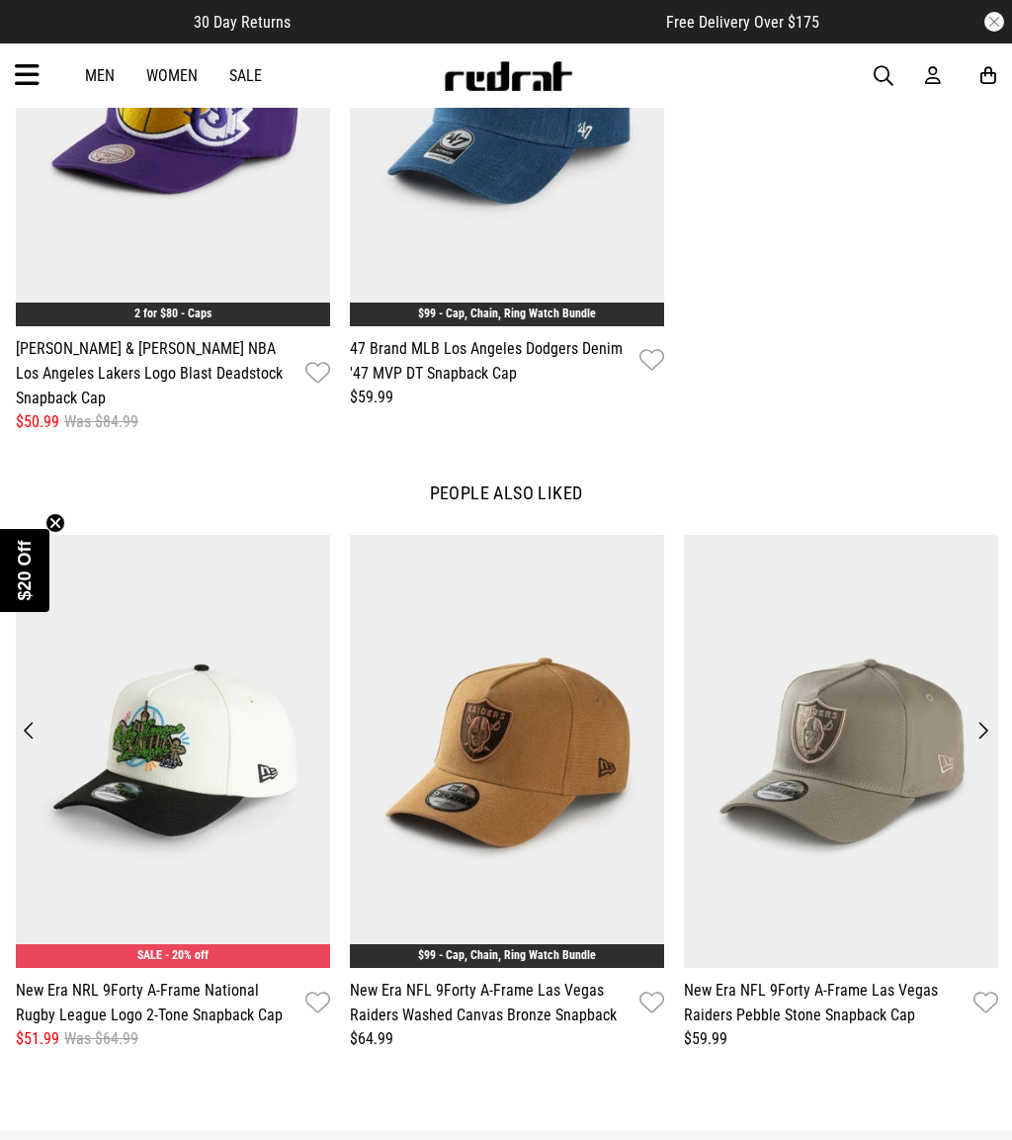
click at [996, 698] on img at bounding box center [841, 751] width 314 height 433
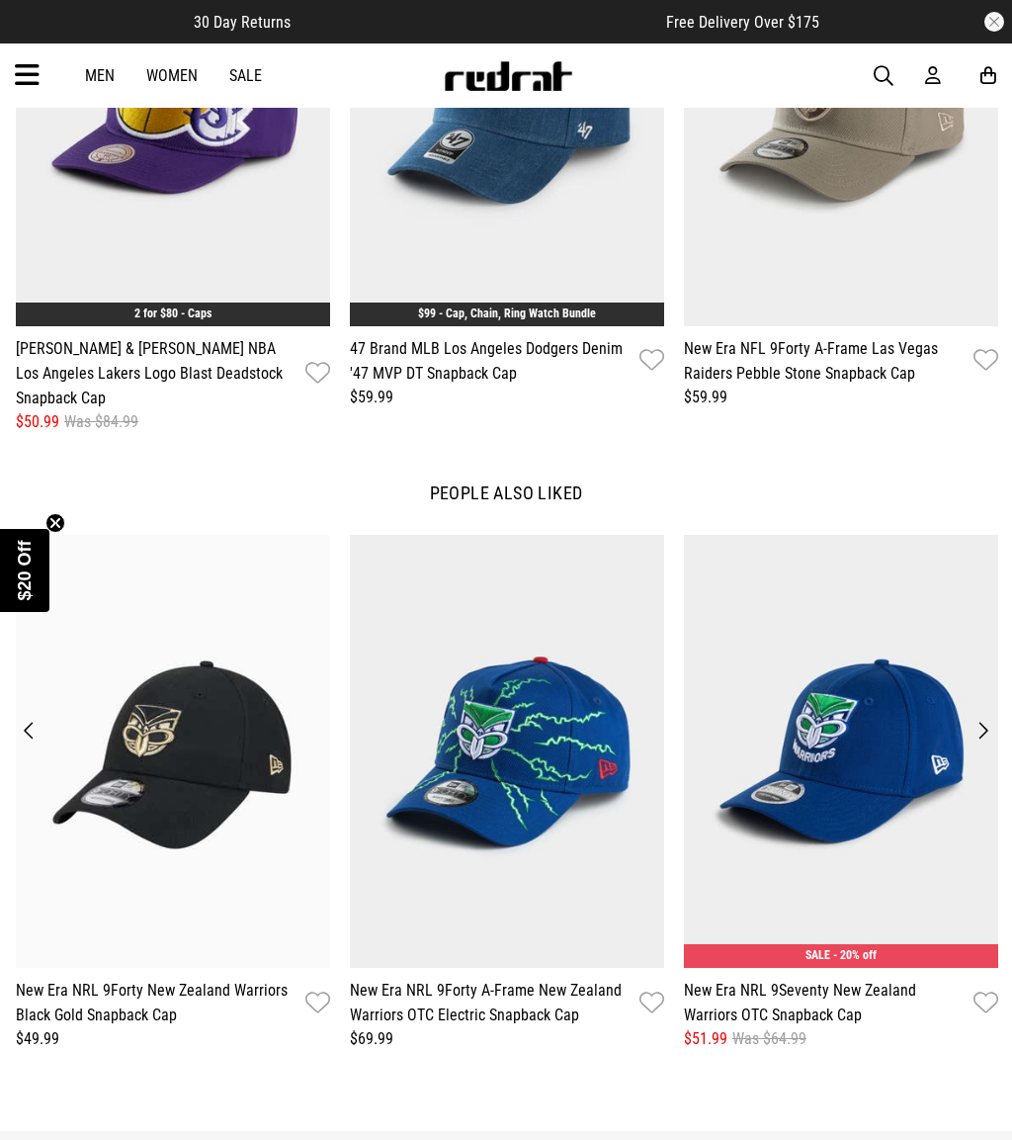
click at [985, 717] on button "Next" at bounding box center [983, 731] width 27 height 28
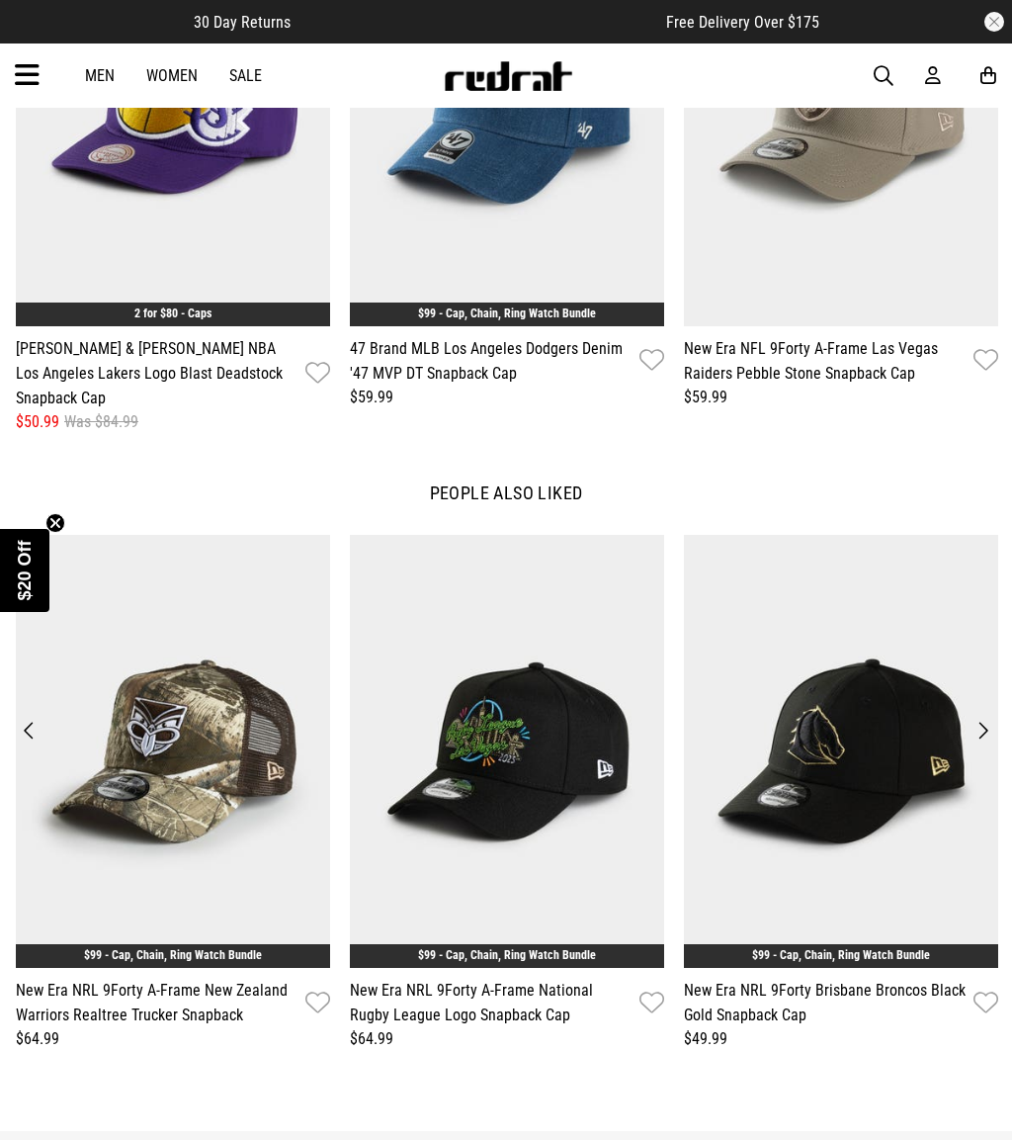
click at [990, 717] on button "Next" at bounding box center [983, 731] width 27 height 28
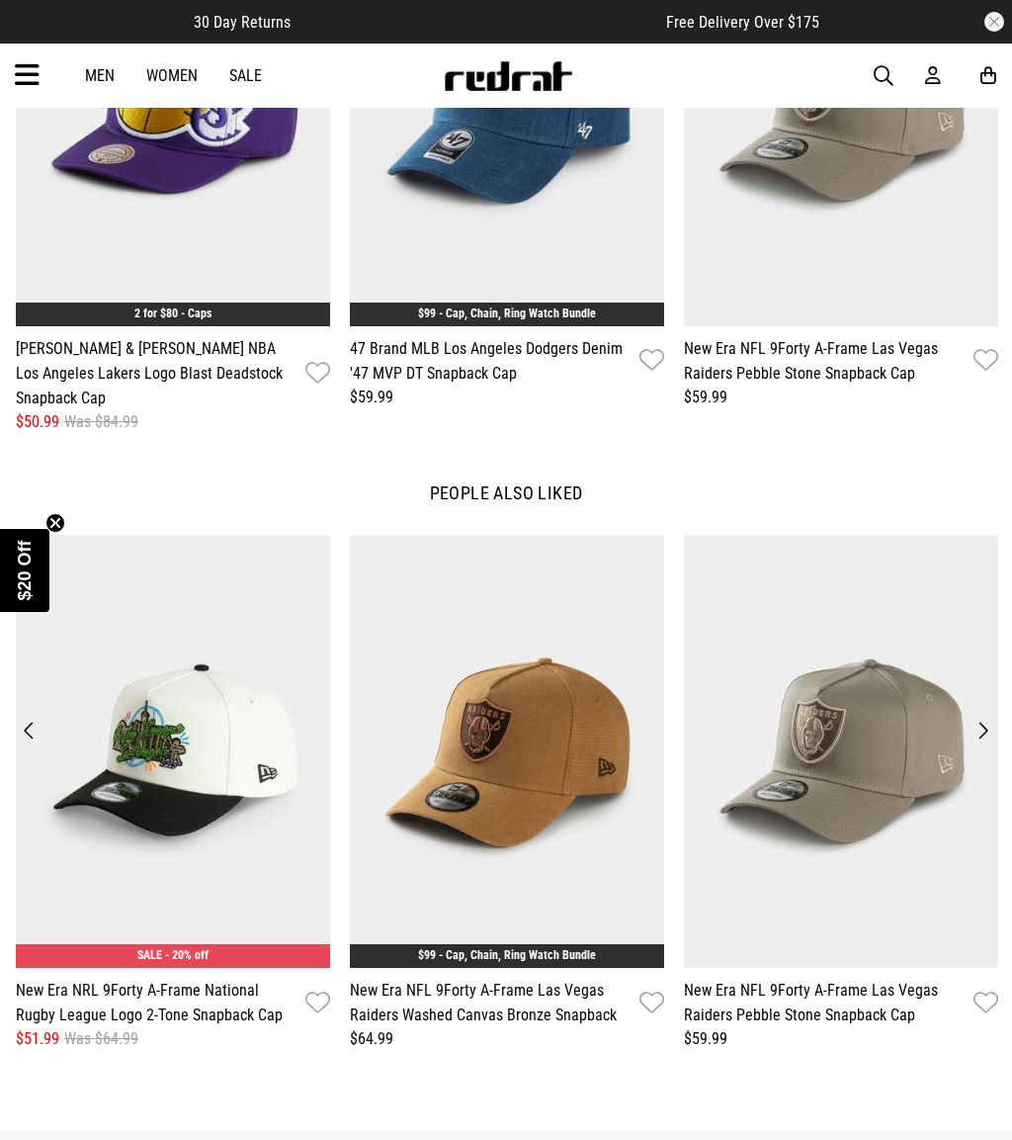
click at [979, 715] on img at bounding box center [841, 751] width 314 height 433
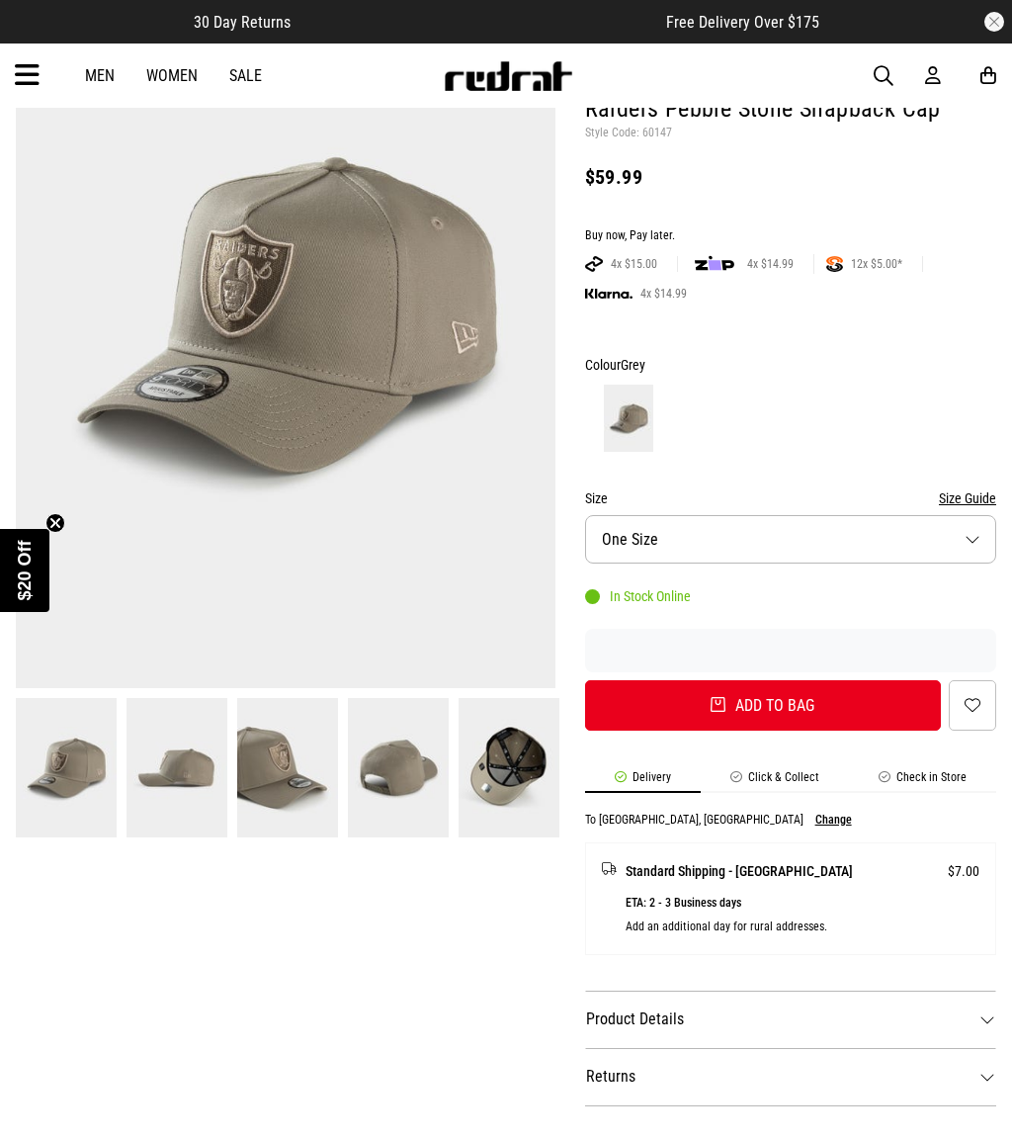
scroll to position [231, 0]
click at [156, 765] on img at bounding box center [177, 768] width 101 height 139
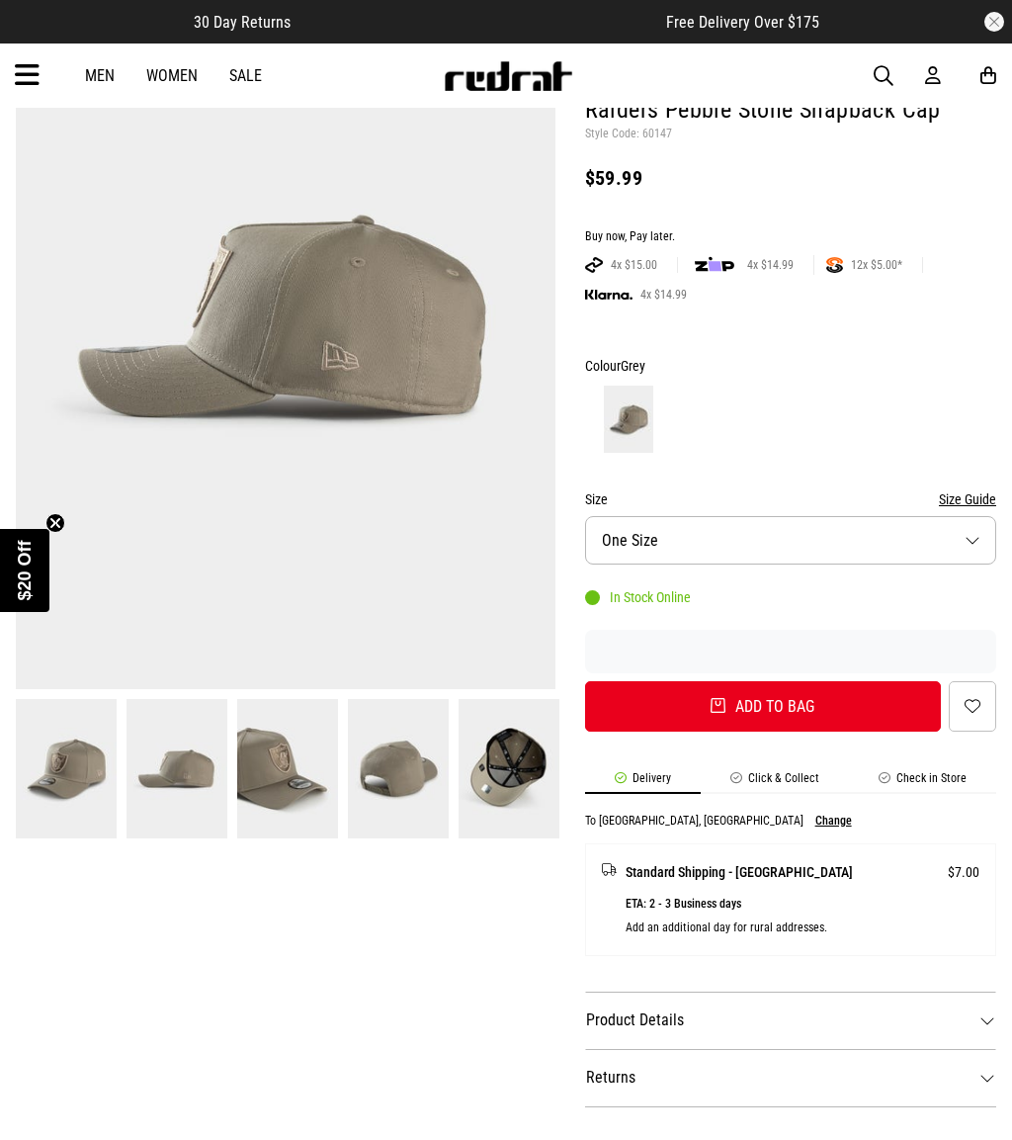
click at [268, 755] on img at bounding box center [287, 768] width 101 height 139
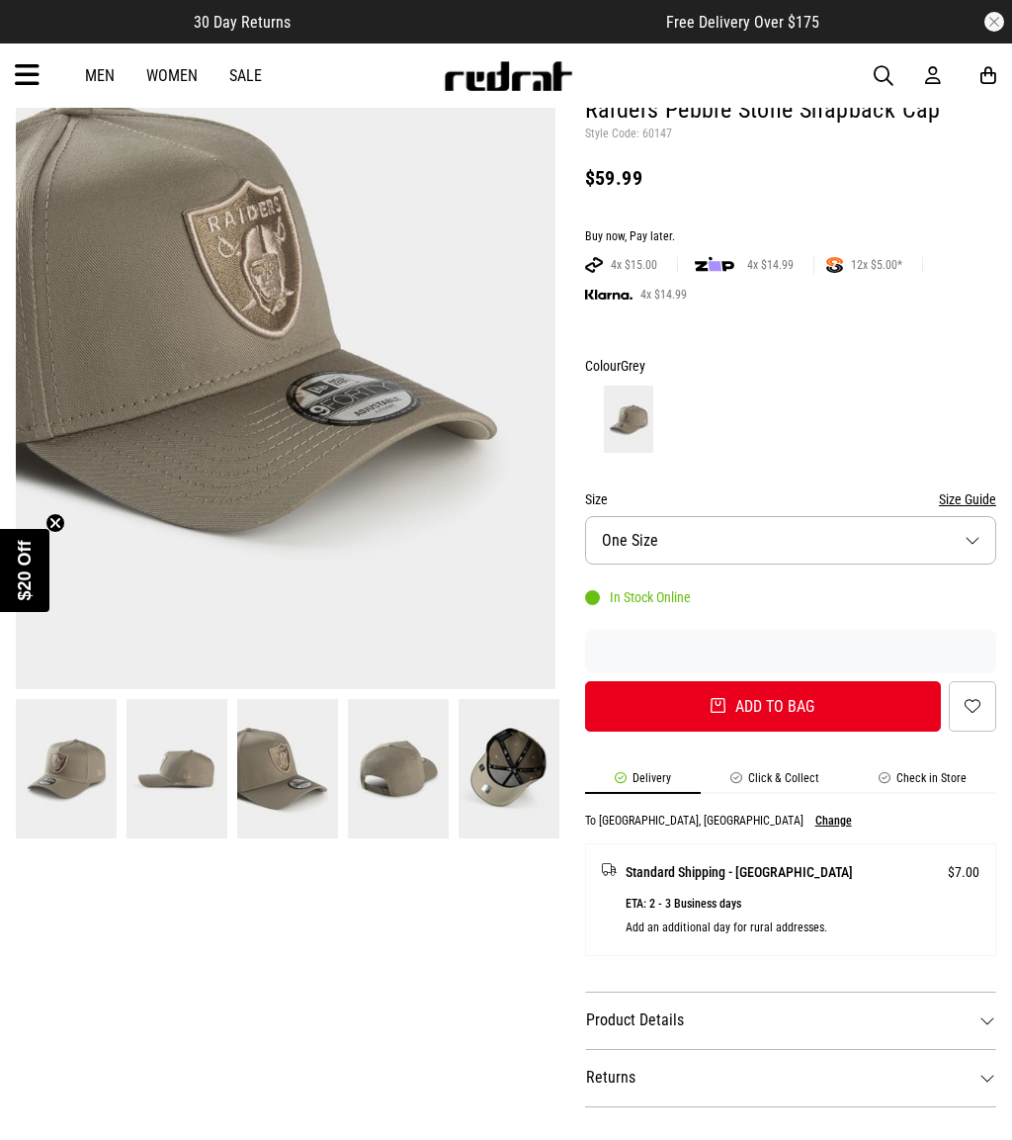
click at [388, 764] on img at bounding box center [398, 768] width 101 height 139
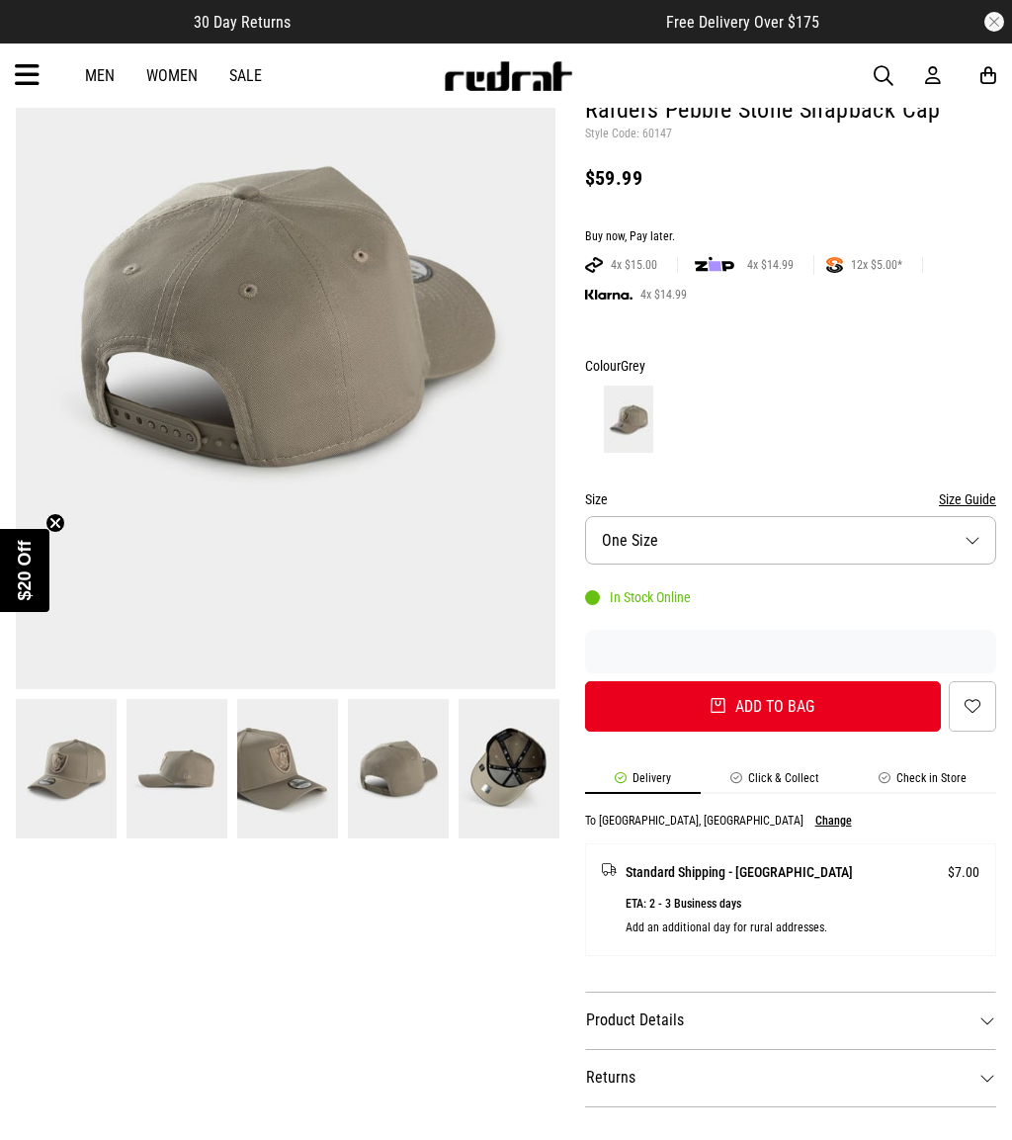
click at [516, 786] on img at bounding box center [509, 768] width 101 height 139
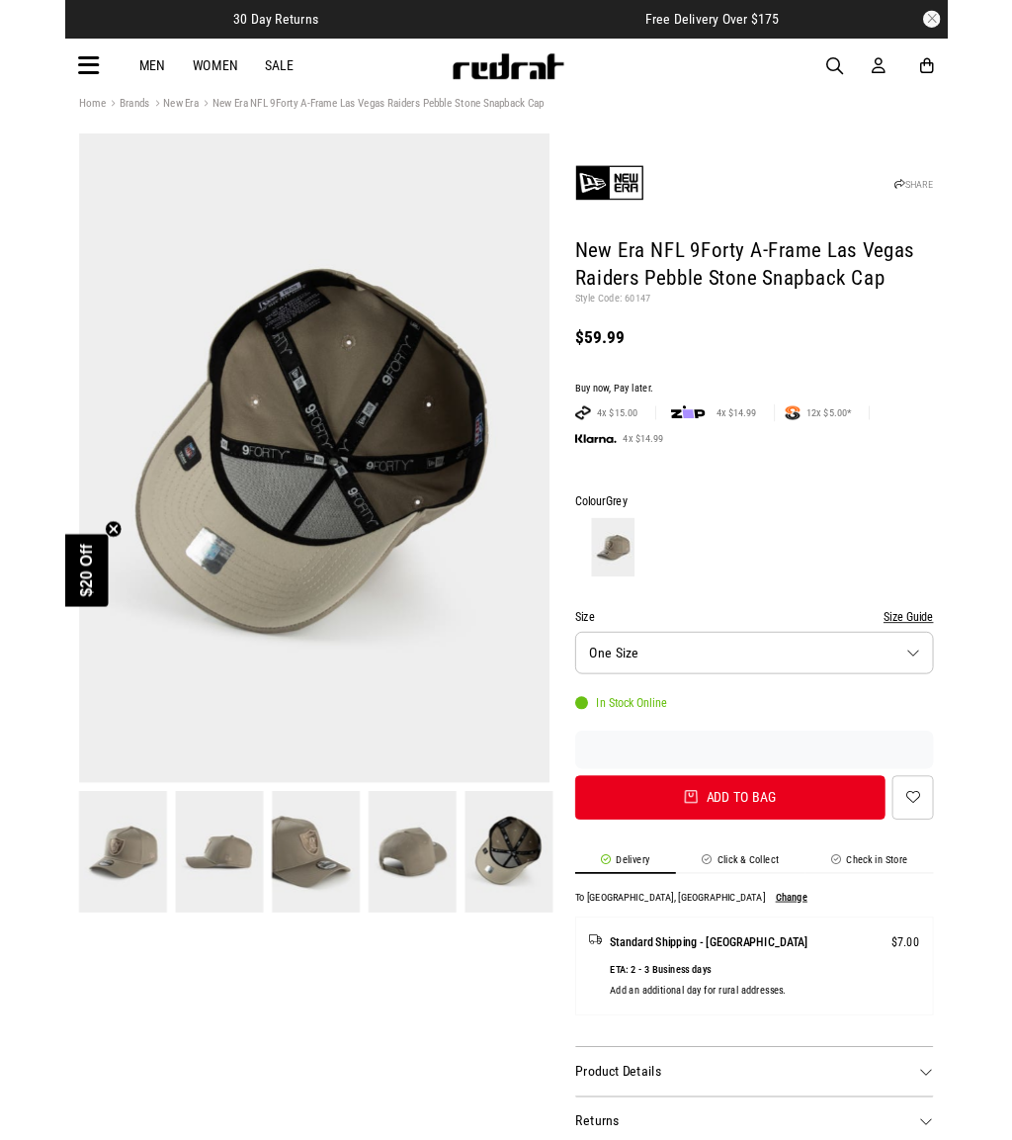
scroll to position [0, 0]
